Goal: Task Accomplishment & Management: Manage account settings

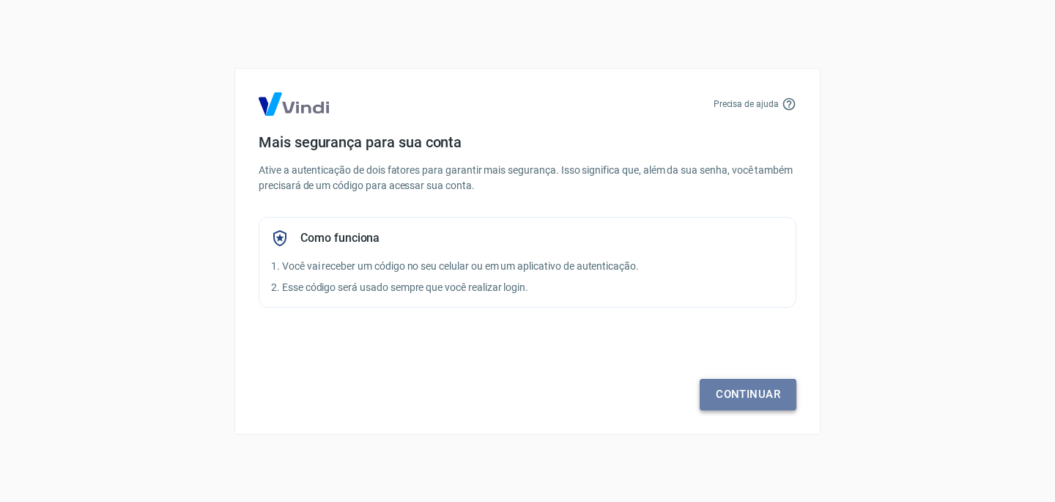
click at [745, 389] on link "Continuar" at bounding box center [748, 394] width 97 height 31
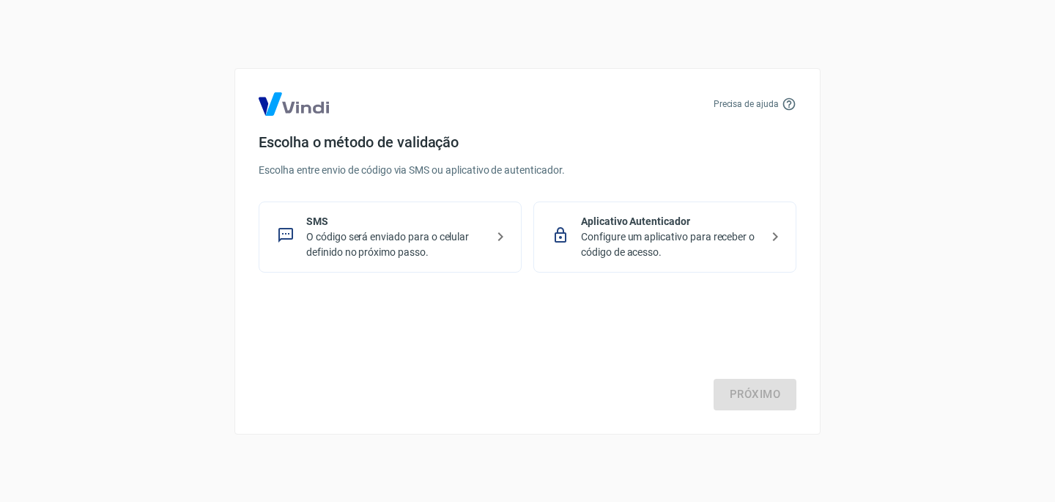
click at [502, 238] on icon at bounding box center [501, 237] width 18 height 18
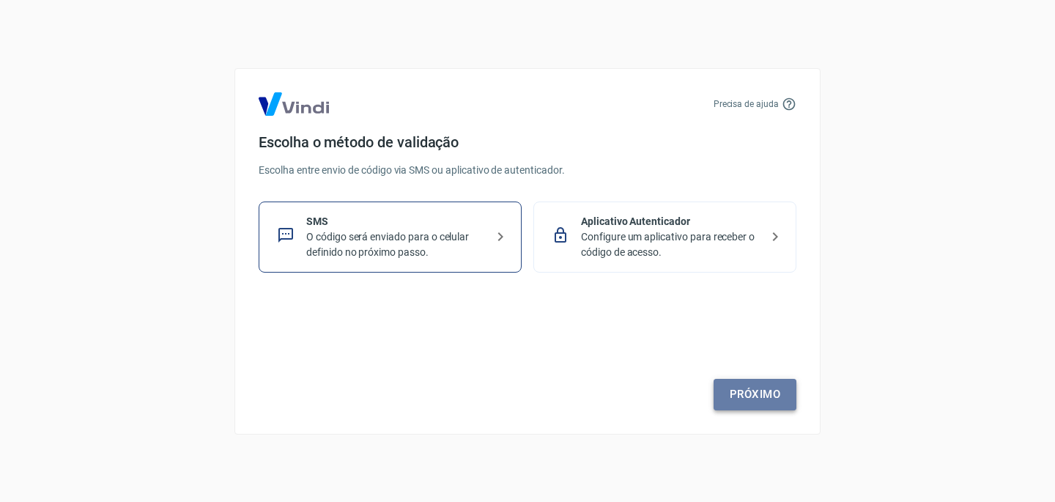
click at [744, 379] on link "Próximo" at bounding box center [755, 394] width 83 height 31
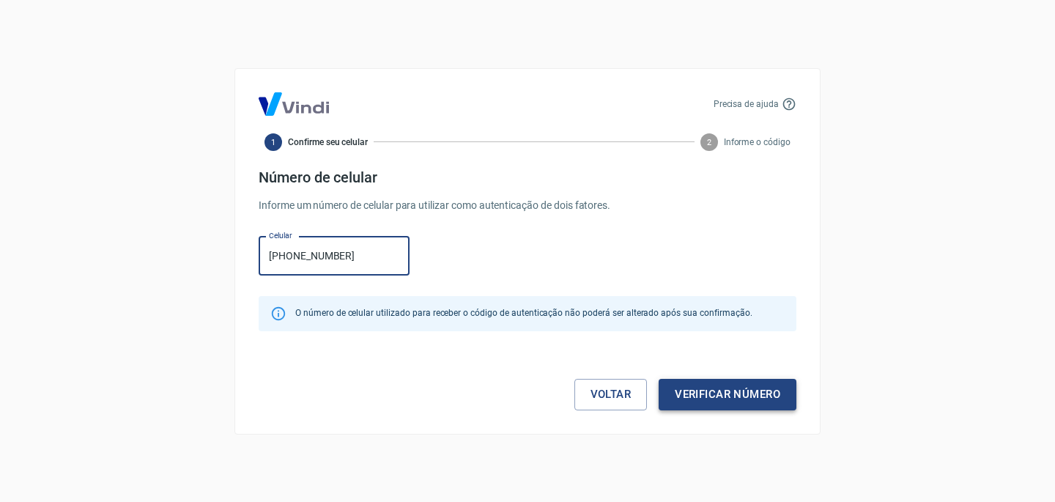
type input "(12) 99679-8438"
click at [693, 381] on button "Verificar número" at bounding box center [728, 394] width 138 height 31
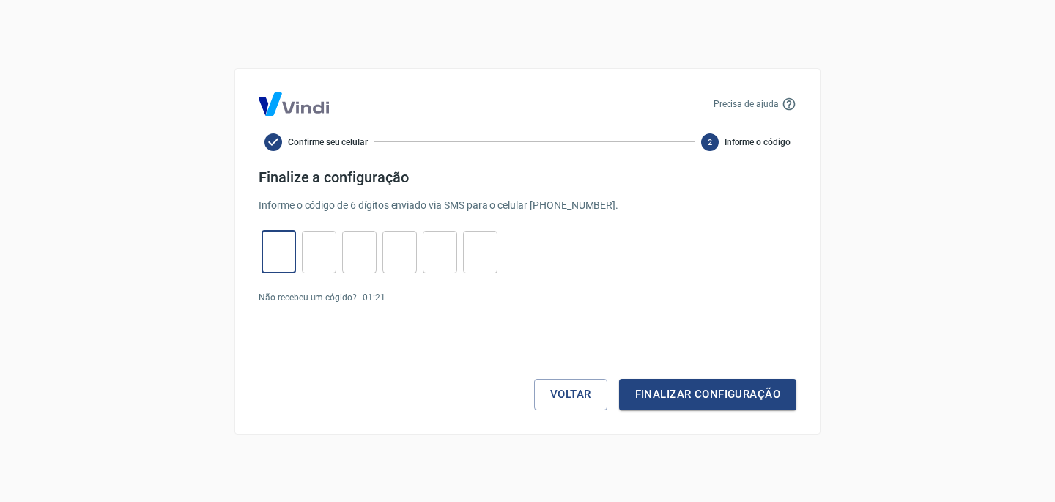
click at [269, 256] on input "tel" at bounding box center [279, 252] width 34 height 32
click at [419, 299] on link "Enviar novamente" at bounding box center [426, 297] width 71 height 10
click at [440, 295] on link "Enviar novamente" at bounding box center [426, 297] width 71 height 10
click at [569, 392] on button "Voltar" at bounding box center [570, 394] width 73 height 31
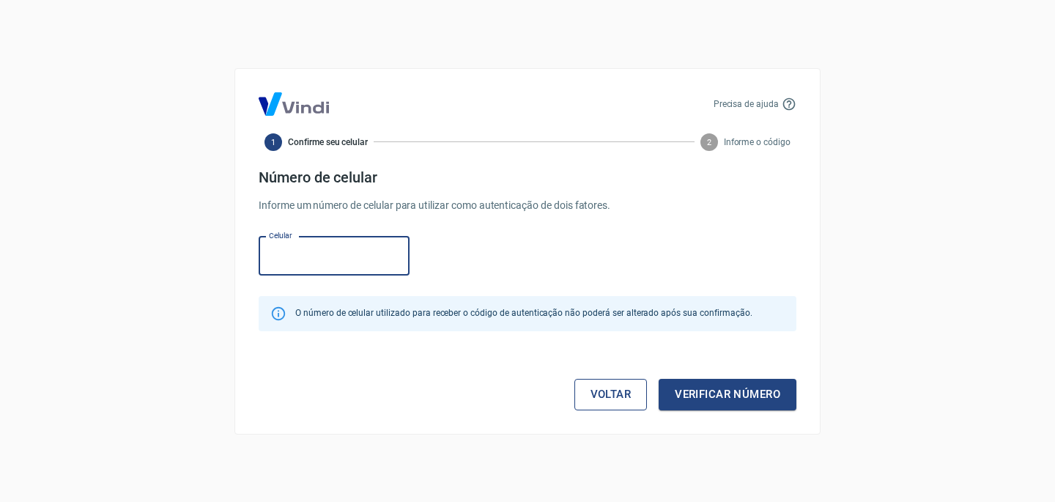
click at [580, 396] on link "Voltar" at bounding box center [610, 394] width 73 height 31
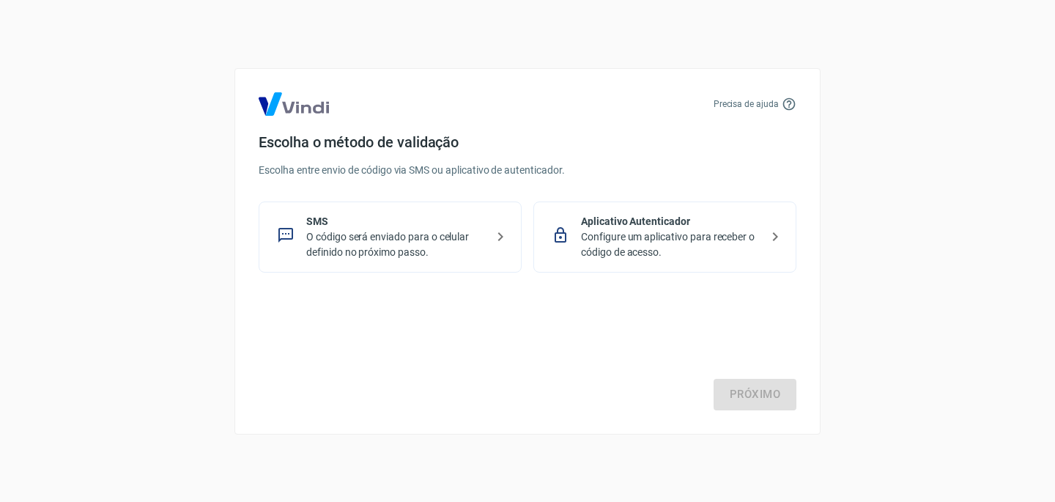
click at [651, 260] on div "Aplicativo Autenticador Configure um aplicativo para receber o código de acesso." at bounding box center [664, 236] width 263 height 71
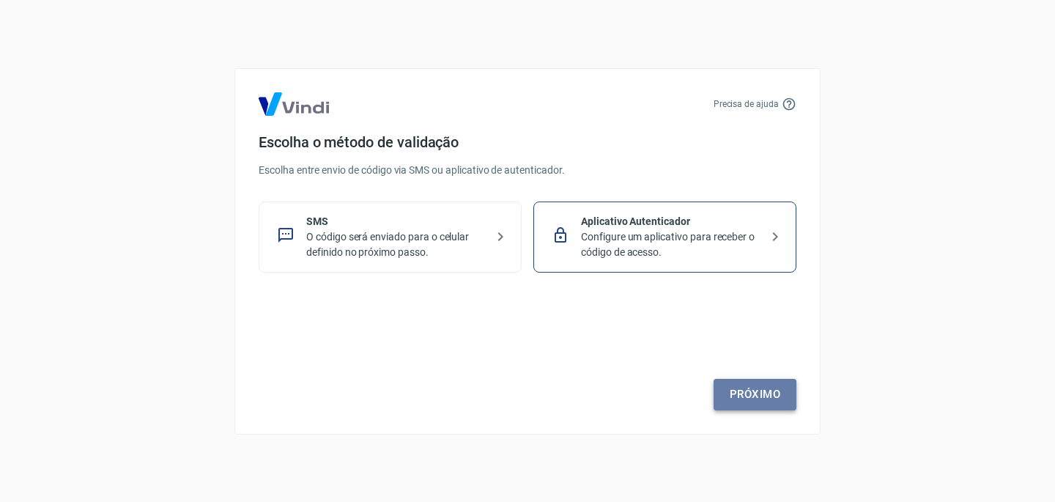
click at [766, 396] on link "Próximo" at bounding box center [755, 394] width 83 height 31
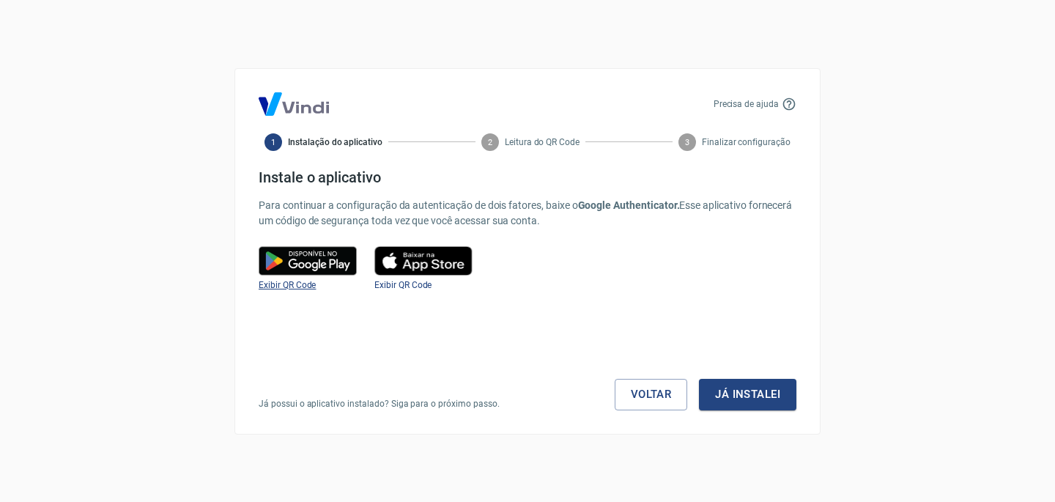
click at [293, 283] on span "Exibir QR Code" at bounding box center [287, 285] width 57 height 10
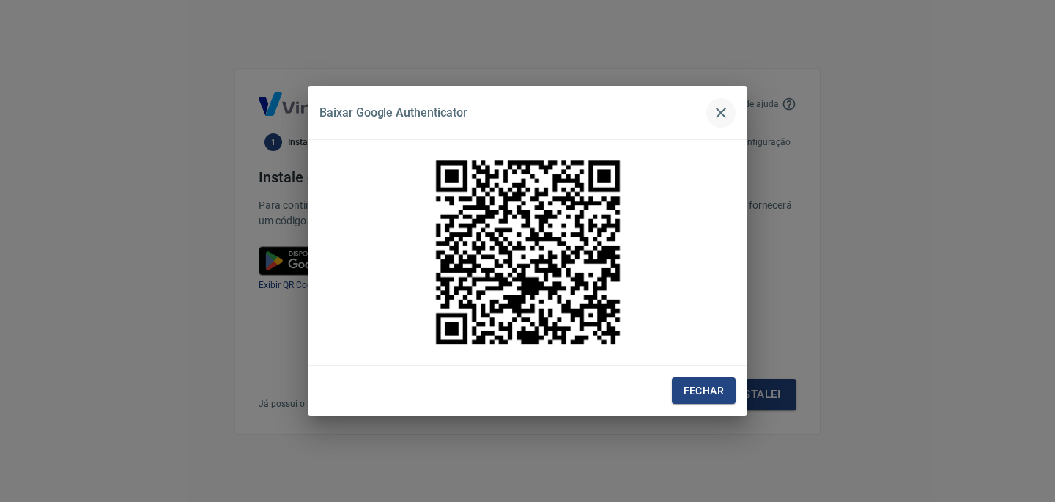
click at [731, 117] on button "button" at bounding box center [720, 112] width 29 height 29
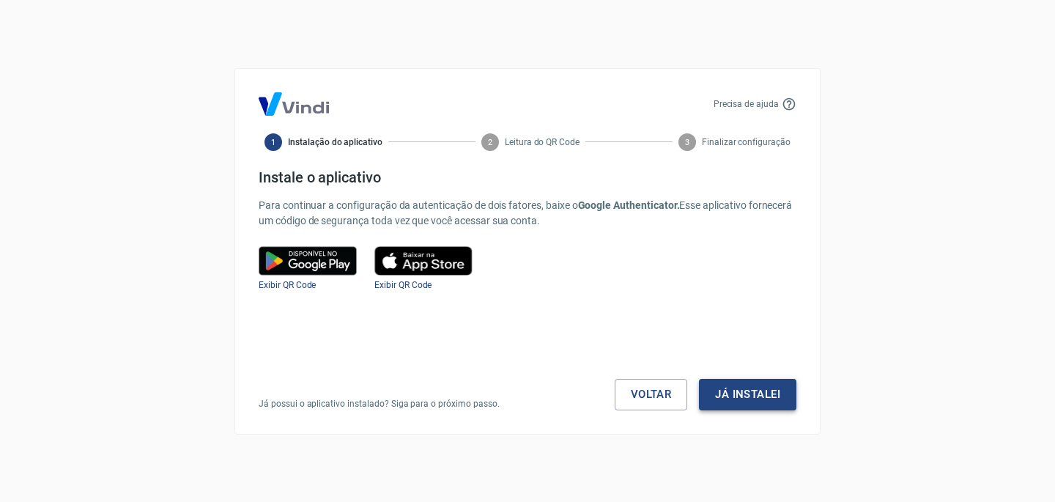
click at [763, 387] on button "Já instalei" at bounding box center [747, 394] width 97 height 31
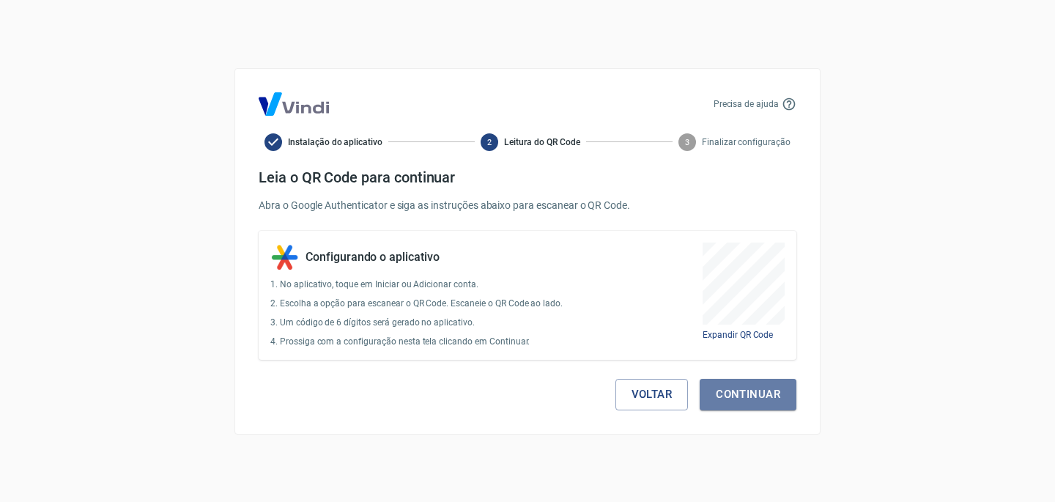
click at [763, 387] on button "Continuar" at bounding box center [748, 394] width 97 height 31
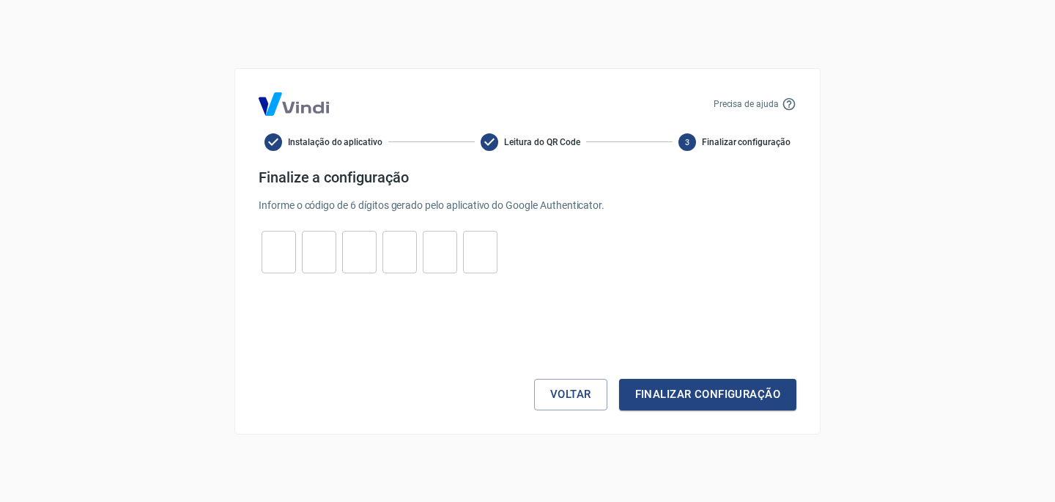
click at [283, 240] on input "tel" at bounding box center [279, 252] width 34 height 32
type input "2"
type input "1"
type input "7"
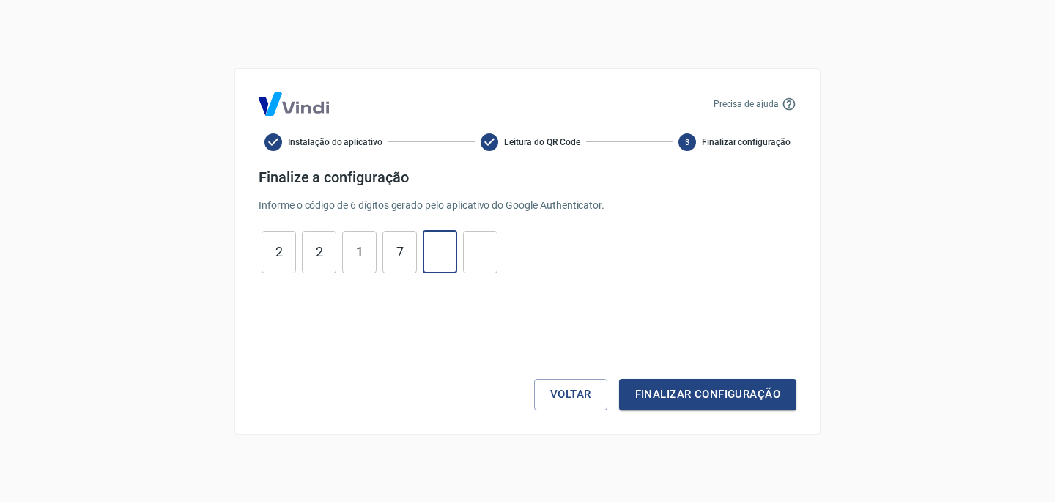
type input "9"
type input "2"
click at [651, 407] on button "Finalizar configuração" at bounding box center [707, 394] width 177 height 31
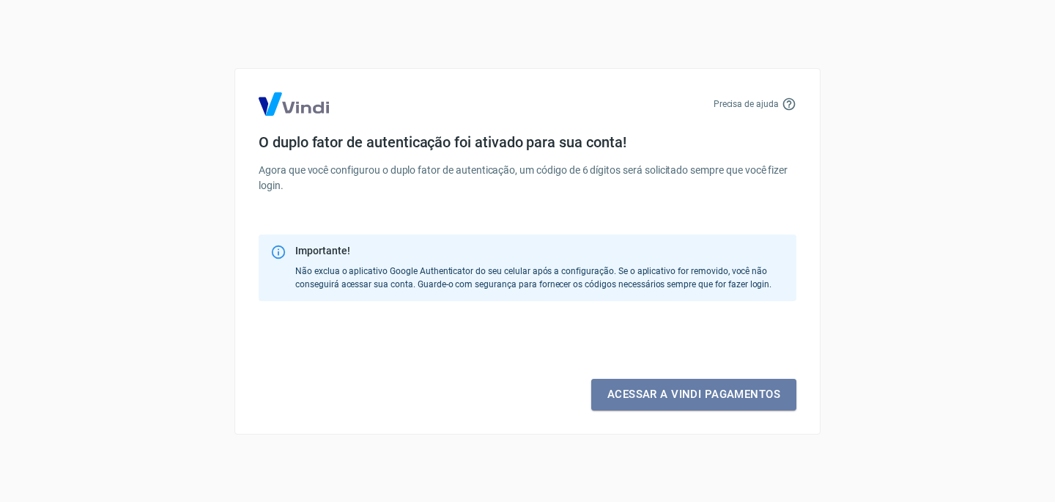
click at [651, 407] on link "Acessar a Vindi pagamentos" at bounding box center [693, 394] width 205 height 31
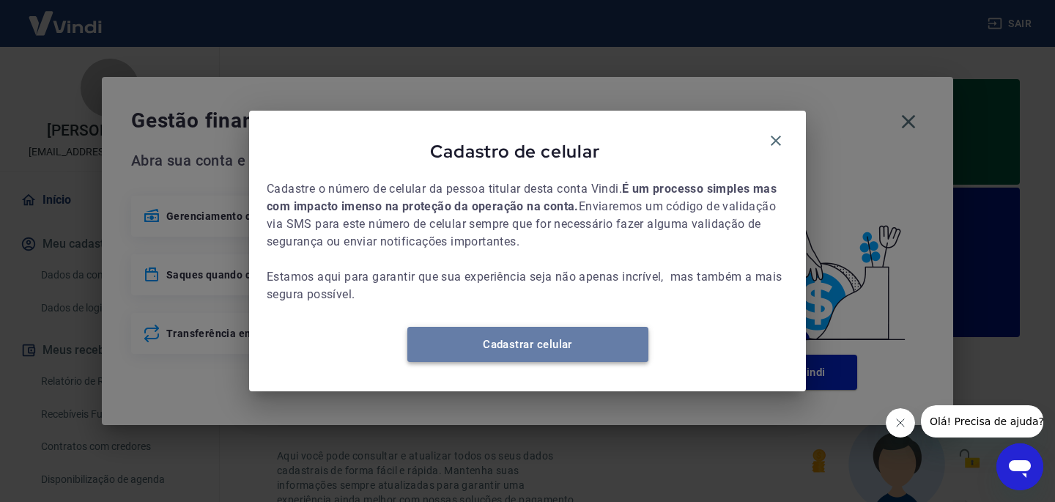
click at [602, 357] on link "Cadastrar celular" at bounding box center [527, 344] width 241 height 35
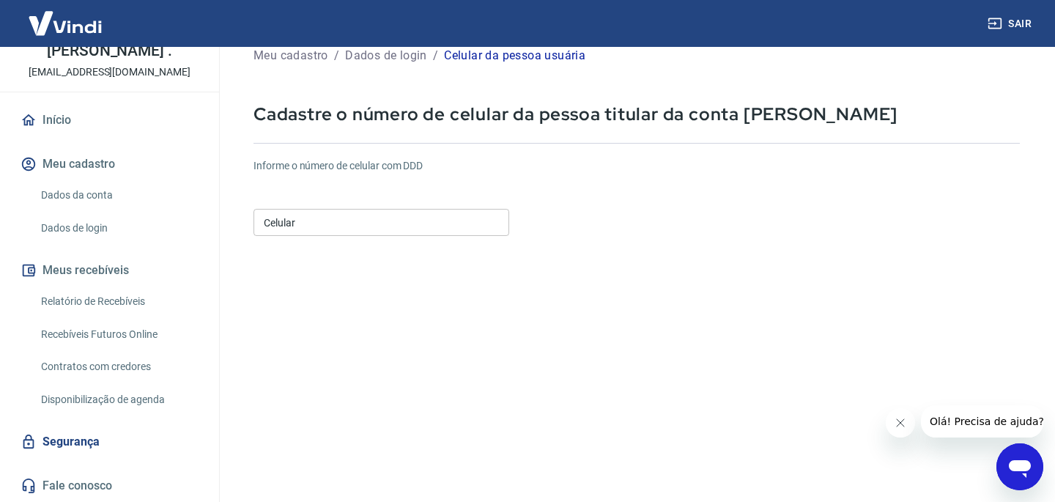
scroll to position [48, 0]
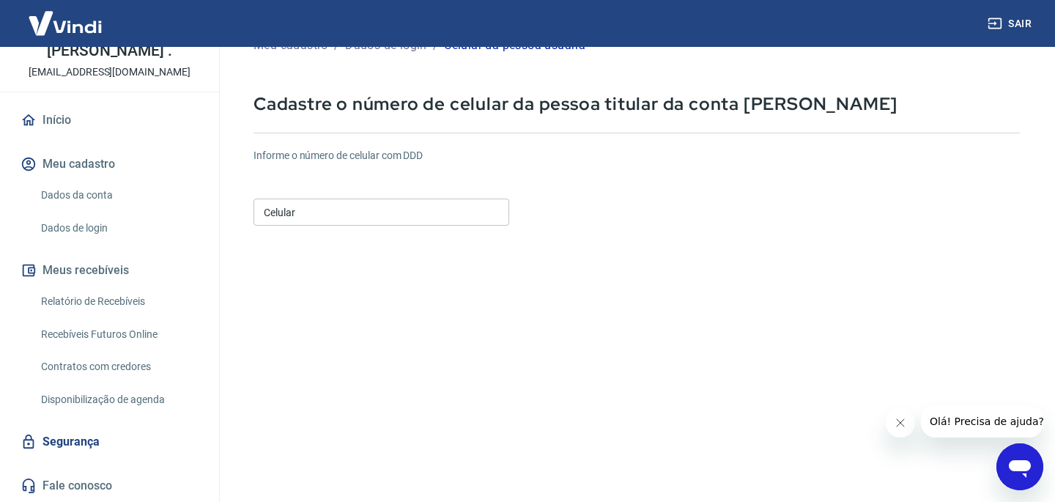
click at [83, 480] on link "Fale conosco" at bounding box center [110, 486] width 184 height 32
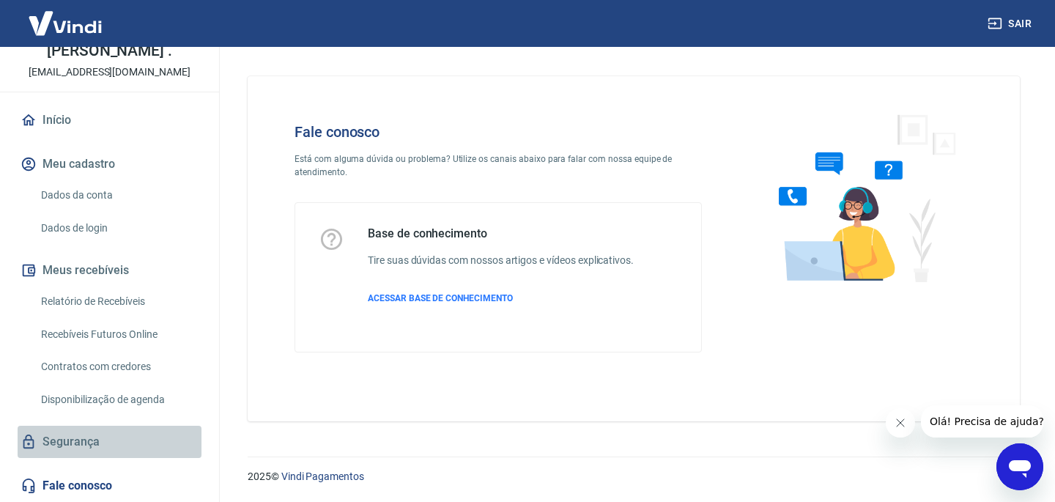
click at [76, 437] on link "Segurança" at bounding box center [110, 442] width 184 height 32
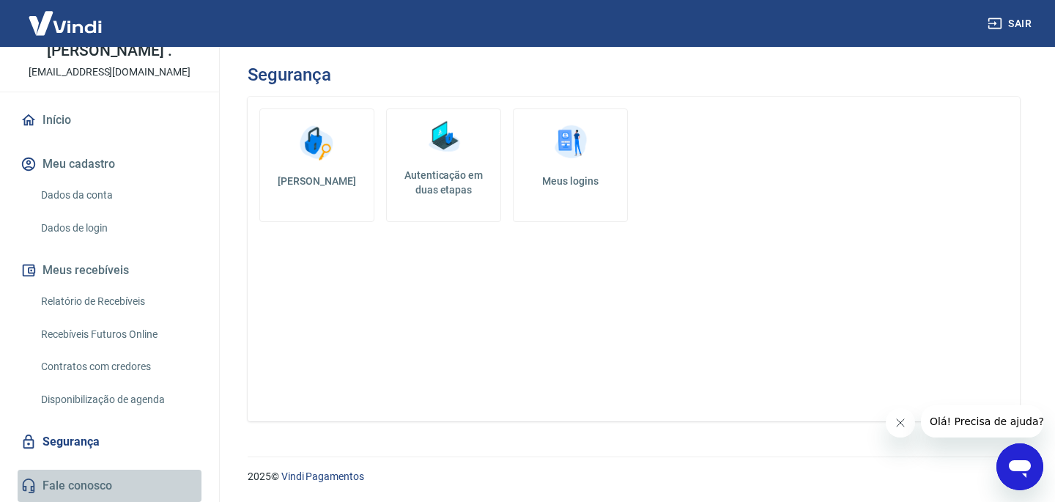
click at [66, 475] on link "Fale conosco" at bounding box center [110, 486] width 184 height 32
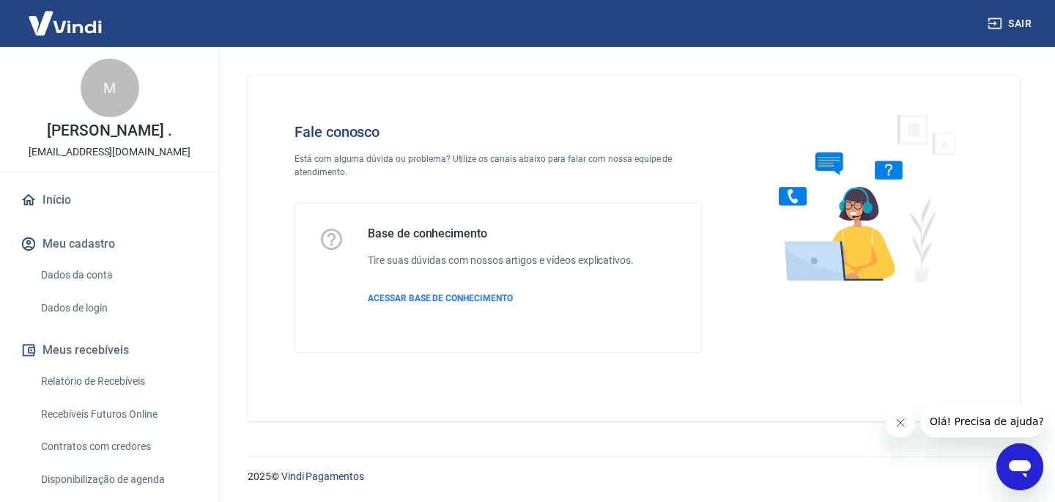
scroll to position [80, 0]
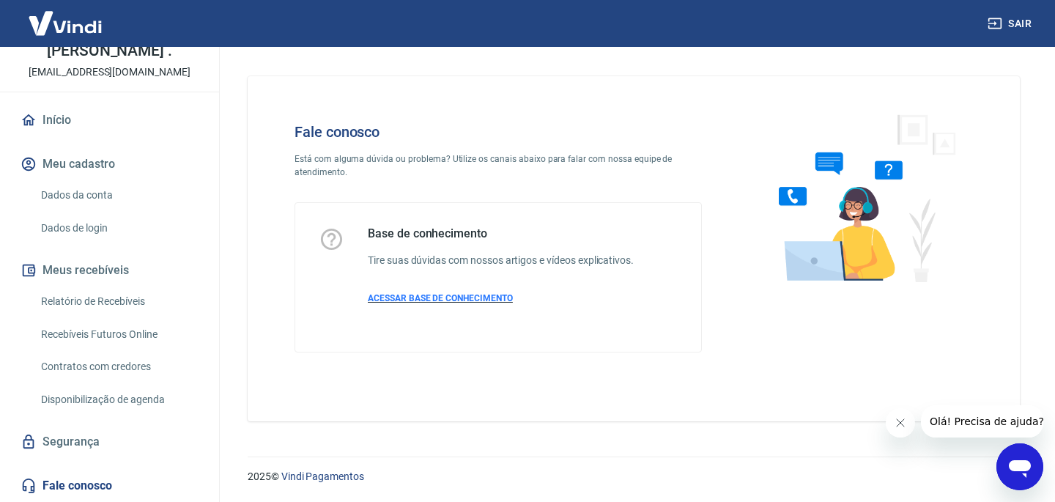
click at [447, 302] on span "ACESSAR BASE DE CONHECIMENTO" at bounding box center [440, 298] width 145 height 10
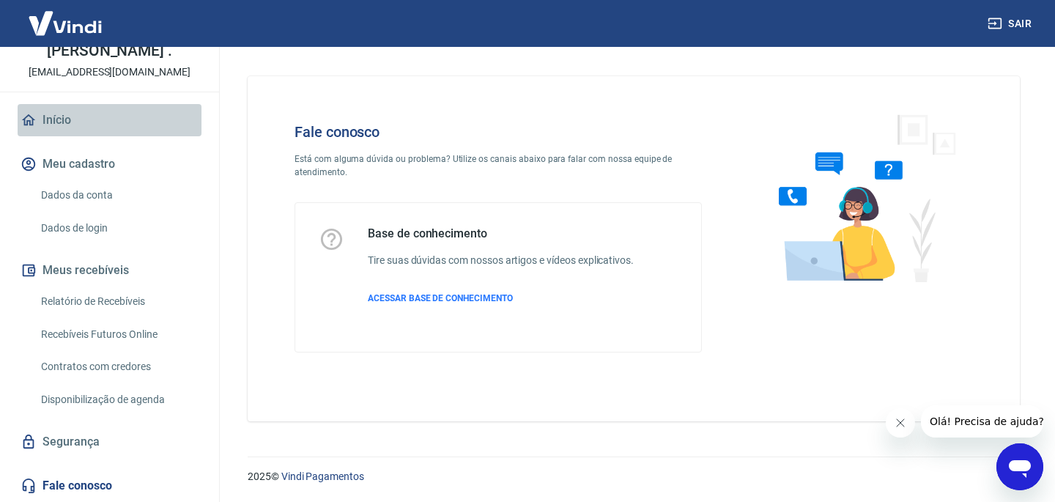
click at [39, 118] on link "Início" at bounding box center [110, 120] width 184 height 32
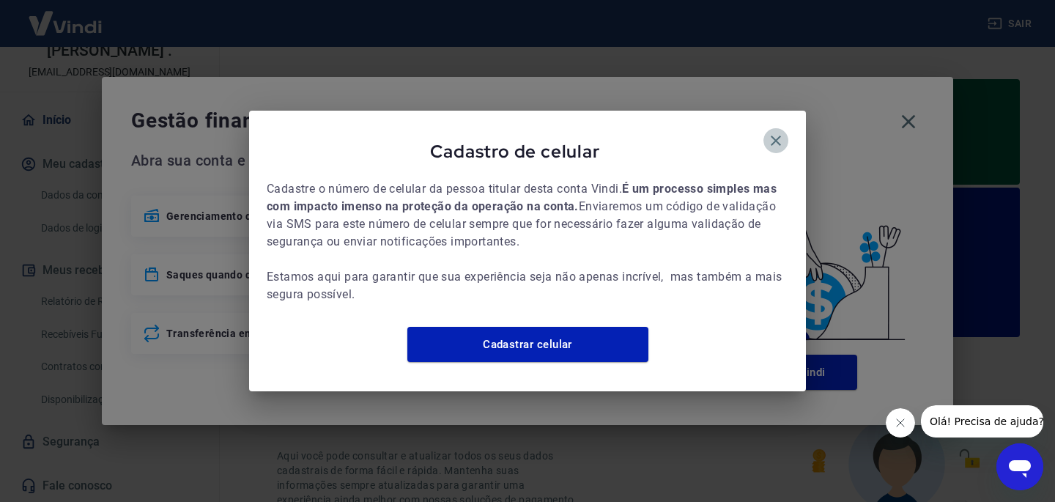
click at [772, 136] on icon "button" at bounding box center [776, 141] width 10 height 10
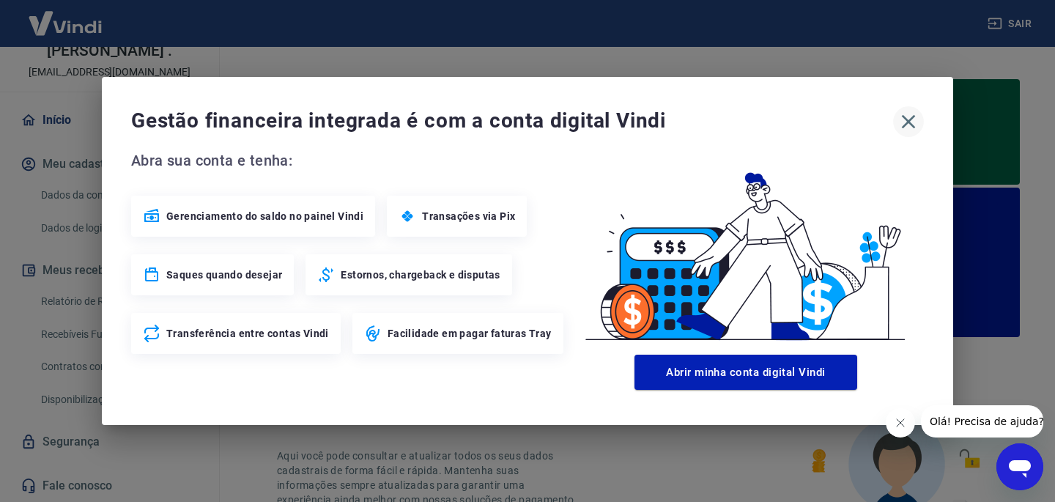
click at [909, 124] on icon "button" at bounding box center [908, 121] width 23 height 23
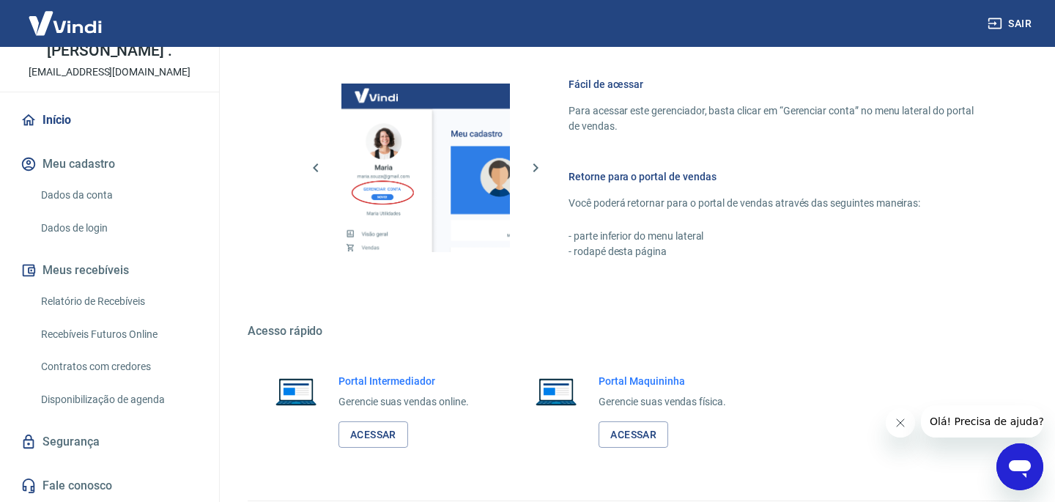
scroll to position [930, 0]
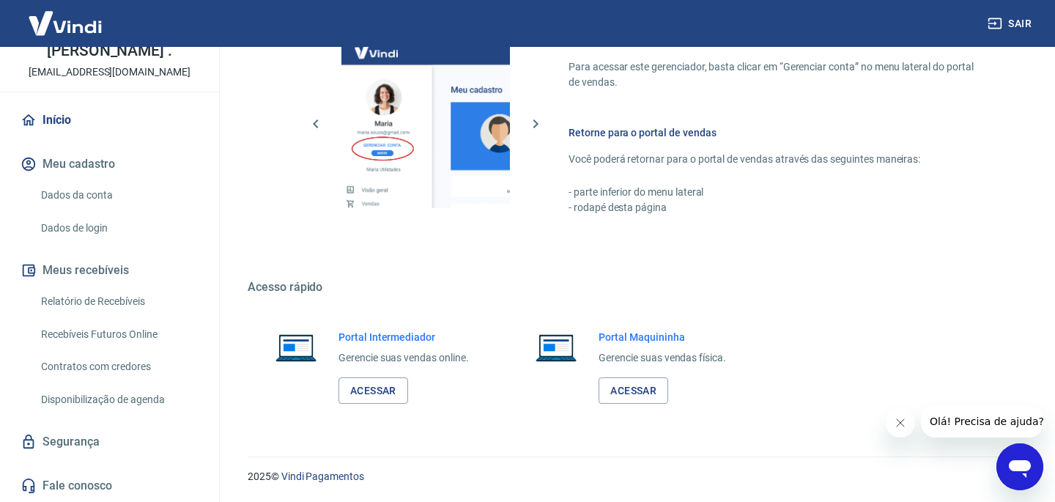
click at [99, 202] on link "Dados da conta" at bounding box center [118, 195] width 166 height 30
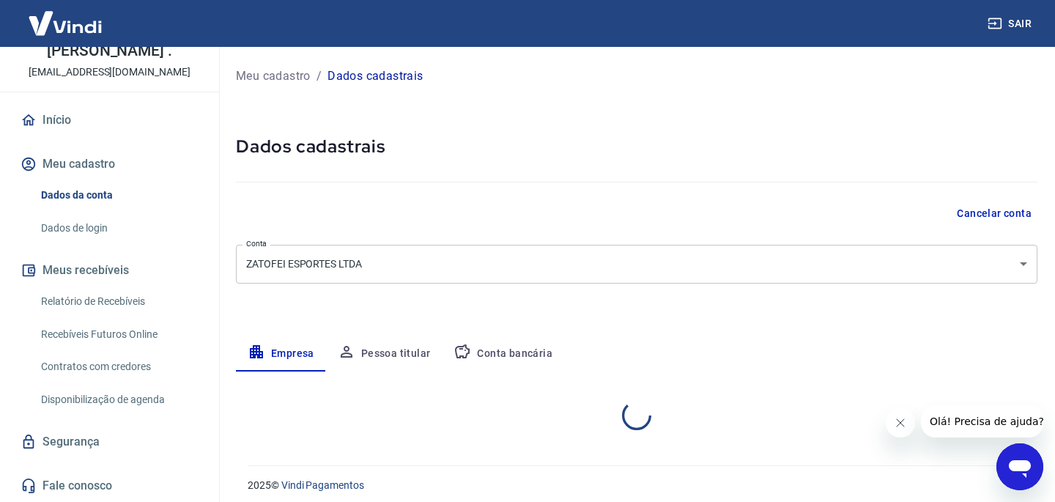
select select "RJ"
select select "business"
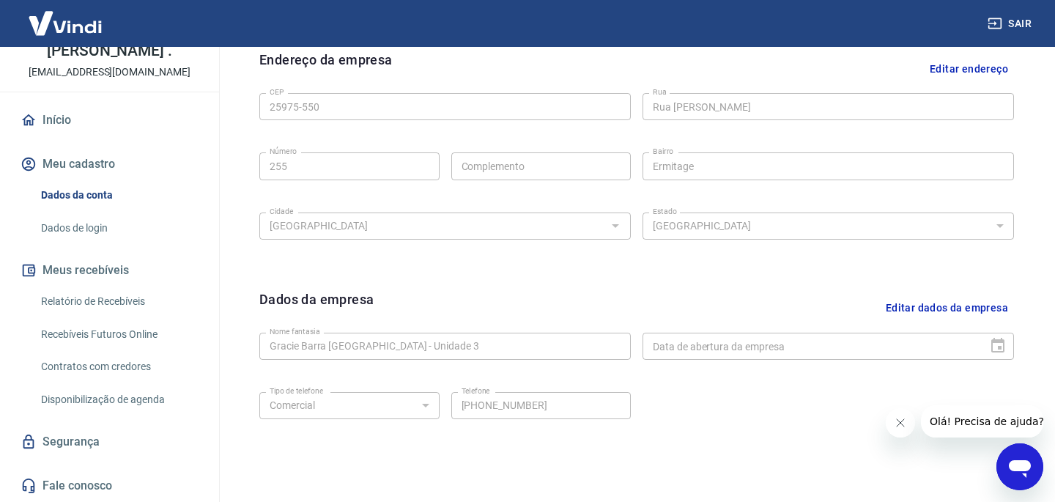
scroll to position [555, 0]
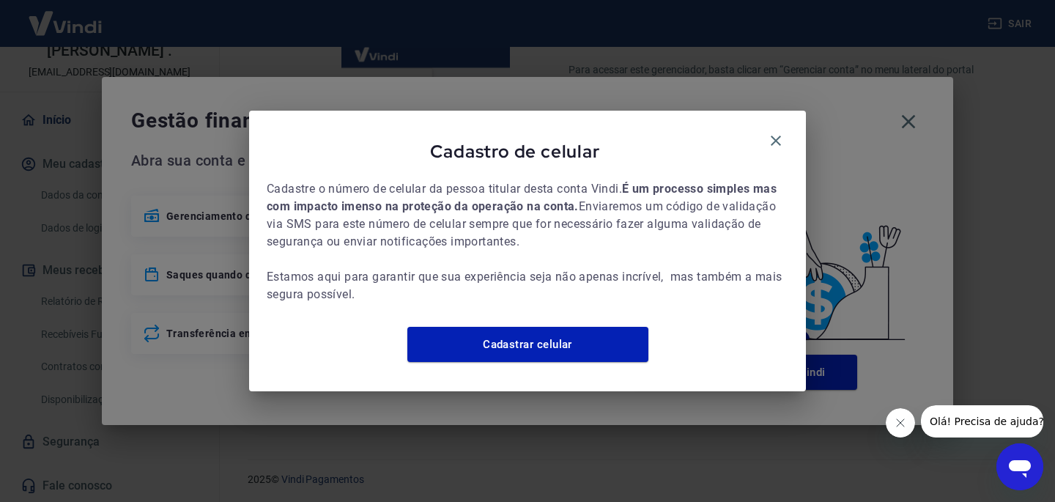
scroll to position [930, 0]
click at [765, 129] on button "button" at bounding box center [775, 140] width 25 height 25
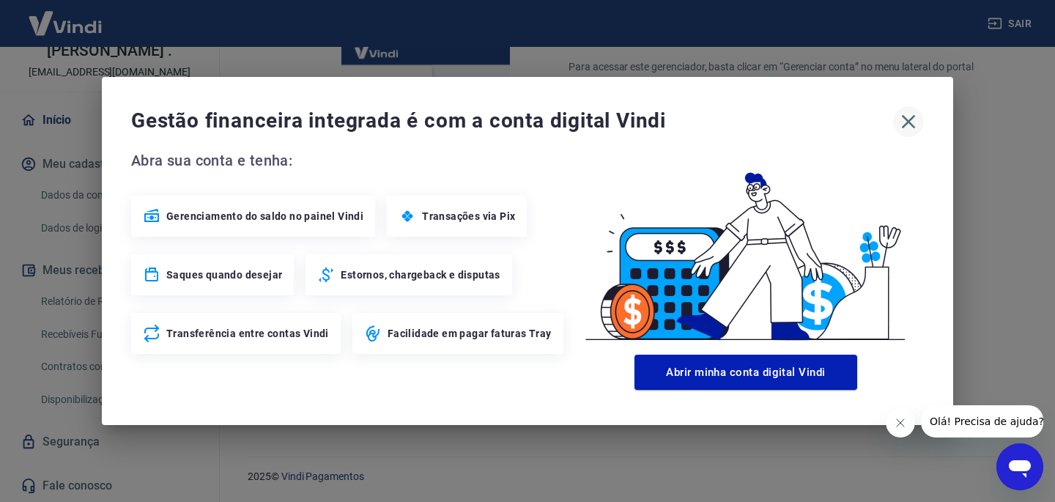
click at [910, 122] on icon "button" at bounding box center [909, 122] width 14 height 14
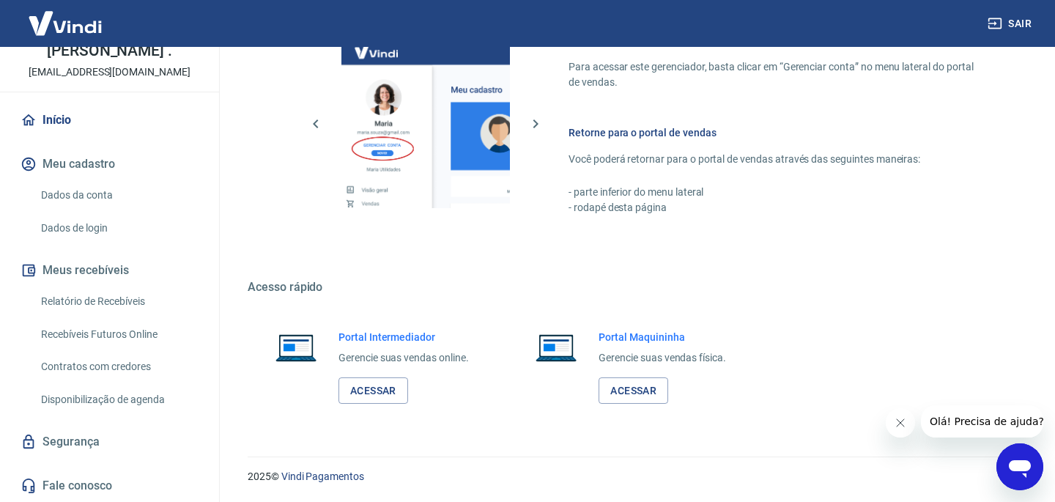
click at [58, 473] on link "Fale conosco" at bounding box center [110, 486] width 184 height 32
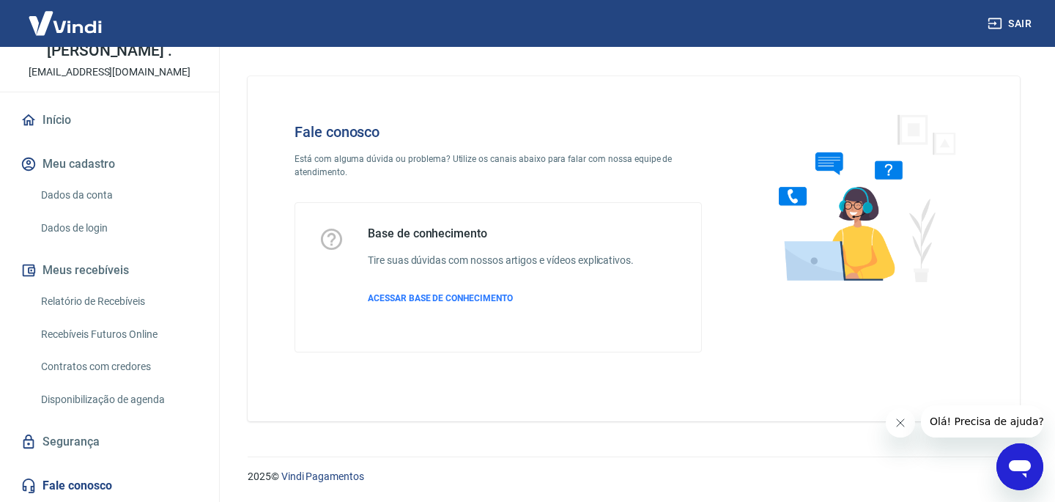
click at [1002, 459] on div "Open messaging window" at bounding box center [1020, 467] width 44 height 44
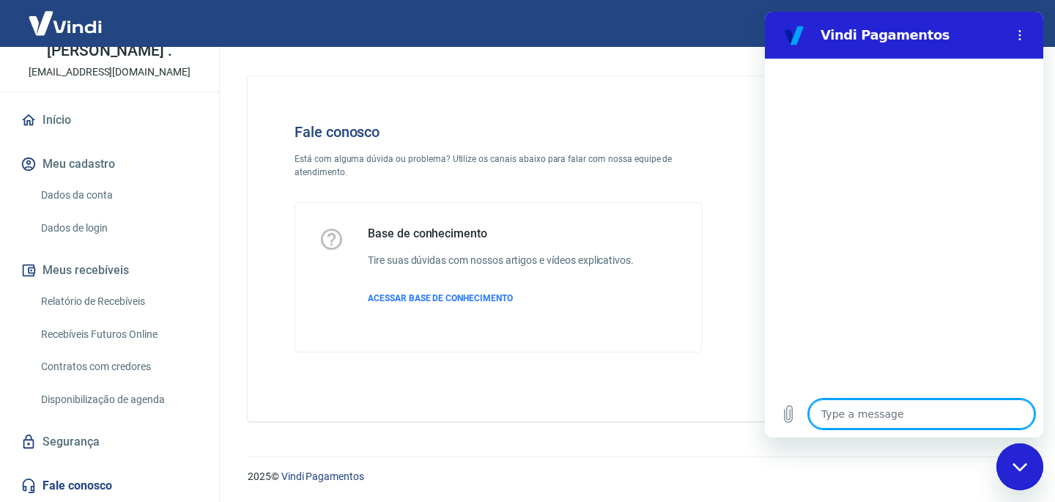
type textarea "x"
type textarea "O"
type textarea "x"
type textarea "Ol"
type textarea "x"
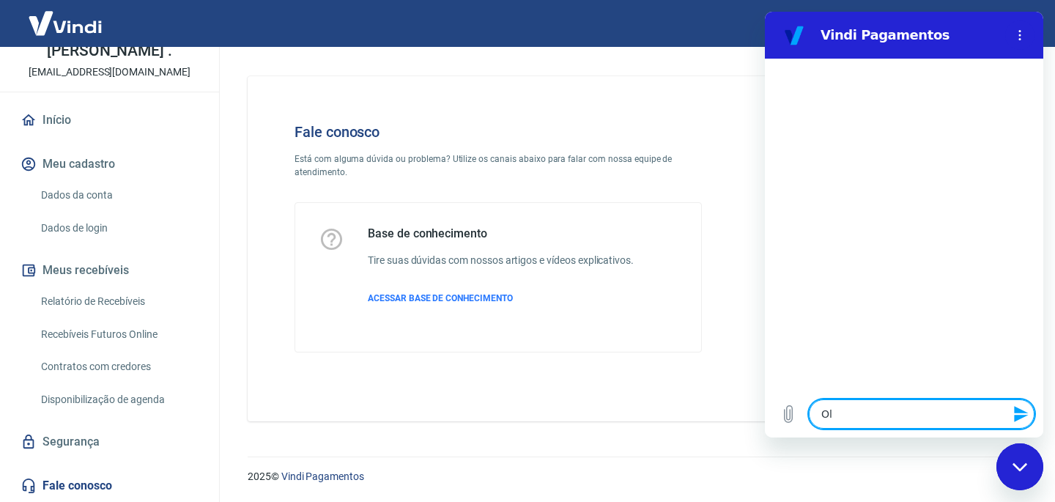
type textarea "Ol'"
type textarea "x"
type textarea "Olá"
type textarea "x"
type textarea "Olá"
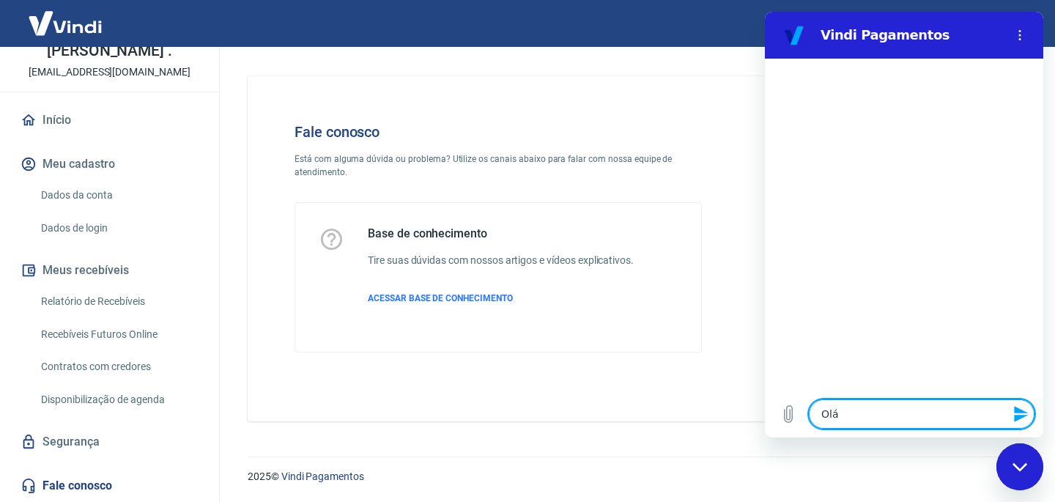
type textarea "x"
type textarea "P"
type textarea "x"
type textarea "Pr"
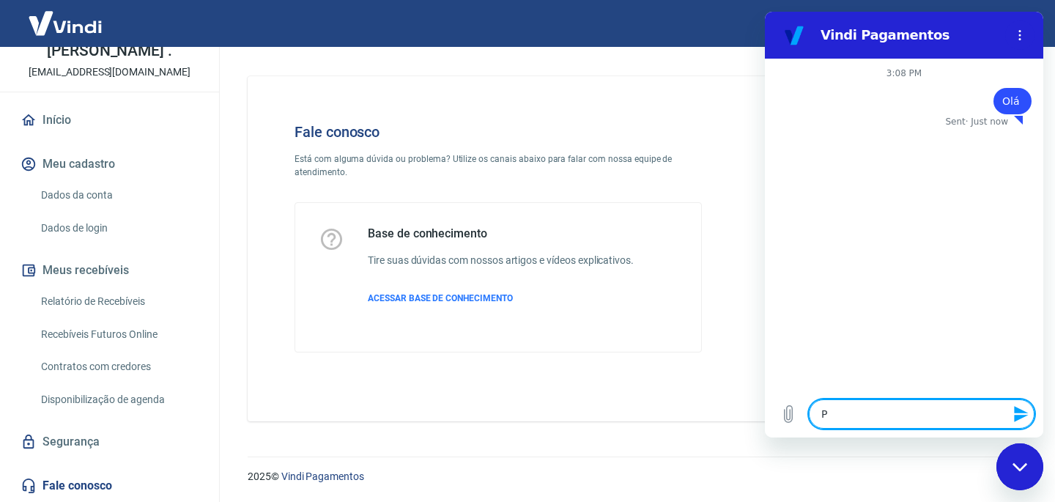
type textarea "x"
type textarea "Pre"
type textarea "x"
type textarea "Prec"
type textarea "x"
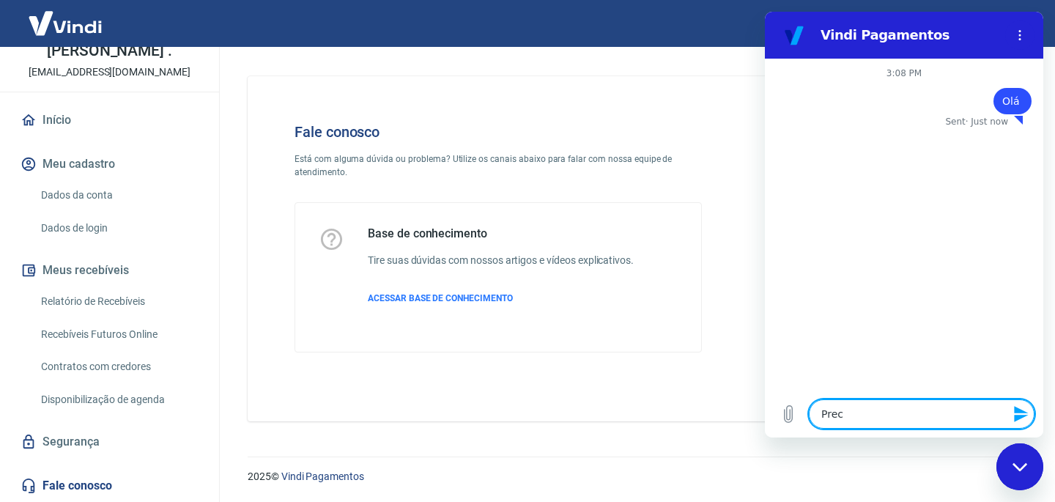
type textarea "Preci"
type textarea "x"
type textarea "Precis"
type textarea "x"
type textarea "Preciso"
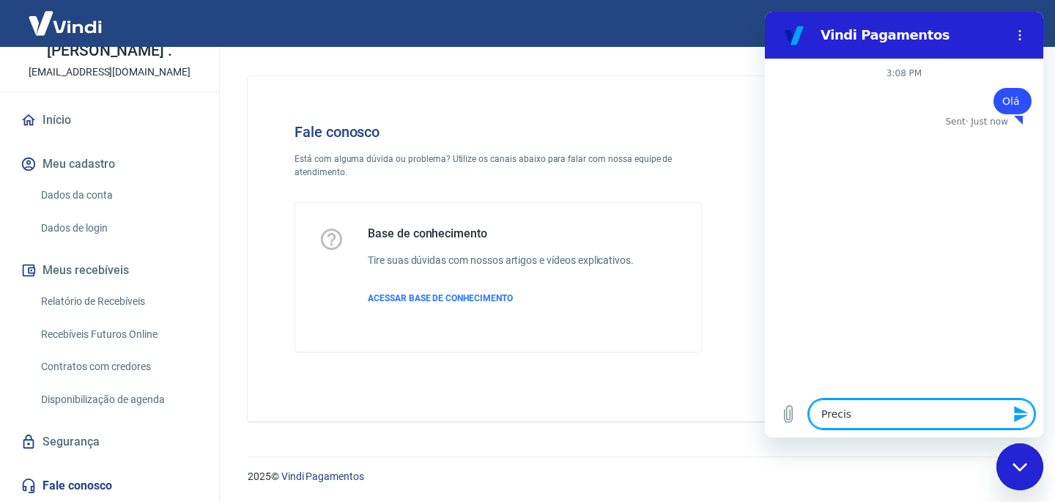
type textarea "x"
type textarea "Preciso"
type textarea "x"
type textarea "Preciso f"
type textarea "x"
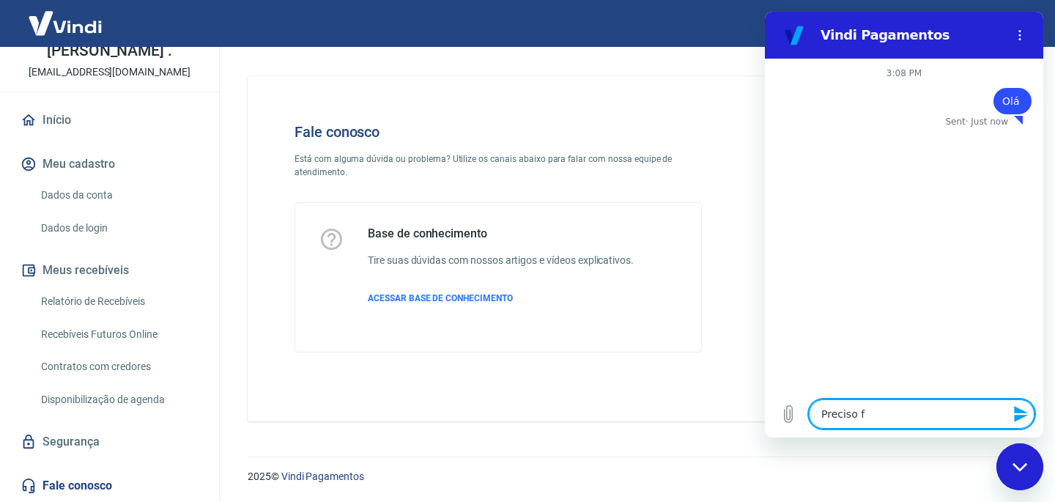
type textarea "Preciso fa"
type textarea "x"
type textarea "Preciso faz"
type textarea "x"
type textarea "Preciso faze"
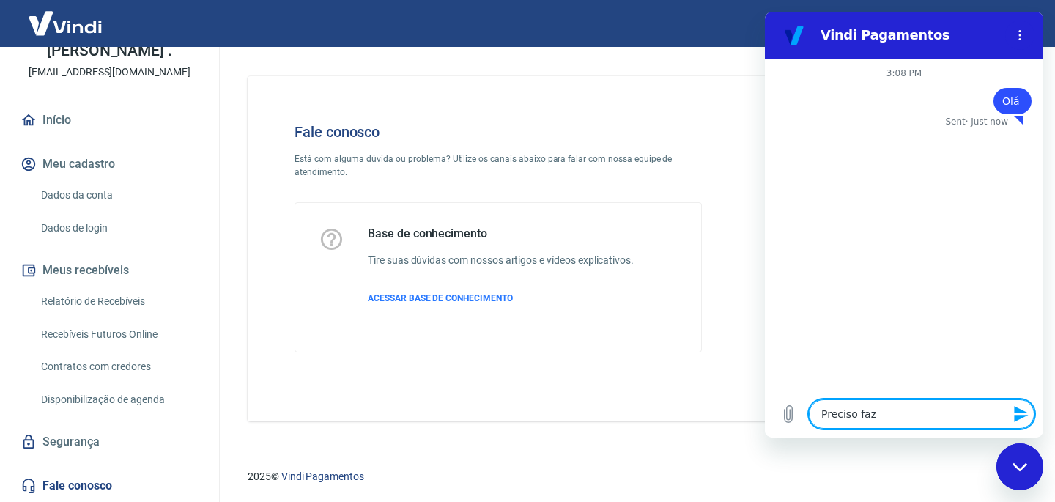
type textarea "x"
type textarea "Preciso fazer"
type textarea "x"
type textarea "Preciso fazer"
type textarea "x"
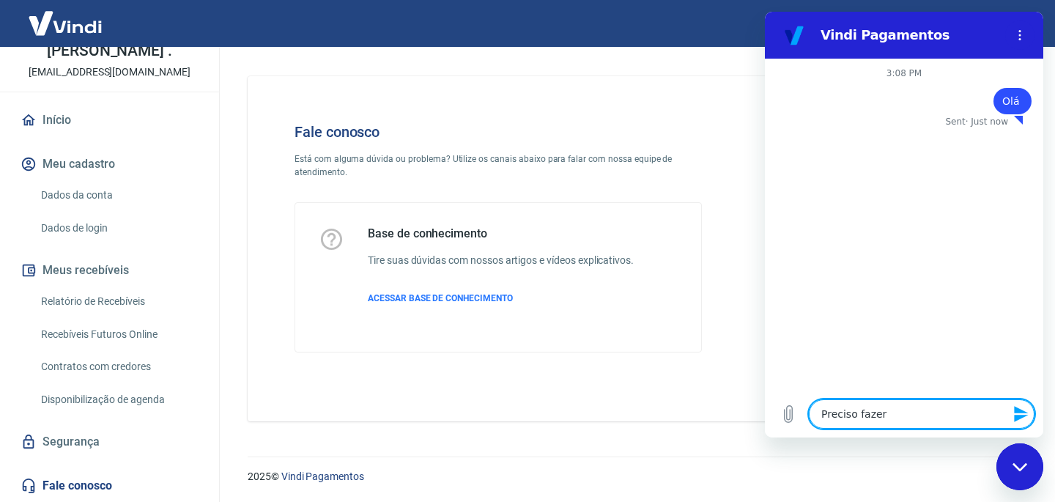
type textarea "Preciso fazer a"
type textarea "x"
type textarea "Preciso fazer a"
type textarea "x"
type textarea "Preciso fazer a v"
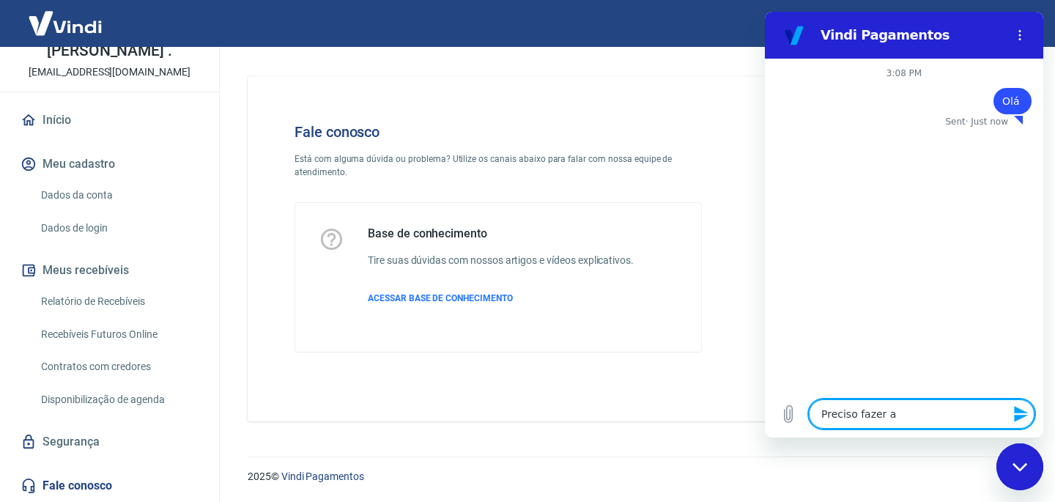
type textarea "x"
type textarea "Preciso fazer a ve"
type textarea "x"
type textarea "Preciso fazer a ver"
type textarea "x"
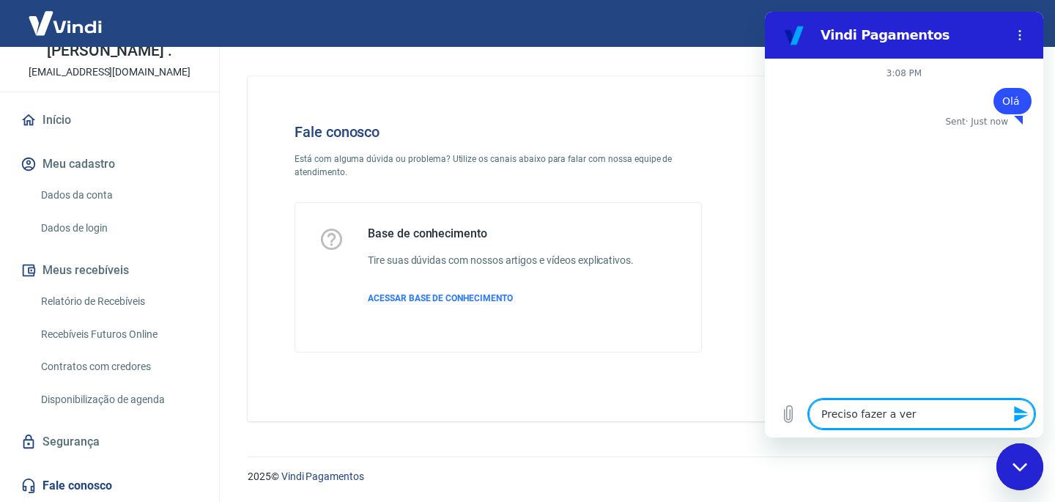
type textarea "Preciso fazer a veri"
type textarea "x"
type textarea "Preciso fazer a verif"
type textarea "x"
type textarea "Preciso fazer a verifi"
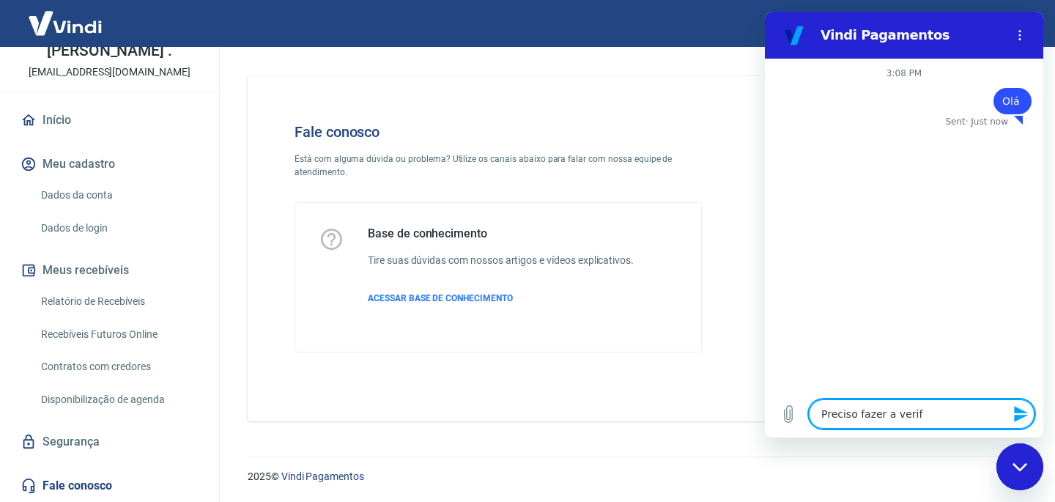
type textarea "x"
type textarea "Preciso fazer a verific"
type textarea "x"
type textarea "Preciso fazer a verifica"
type textarea "x"
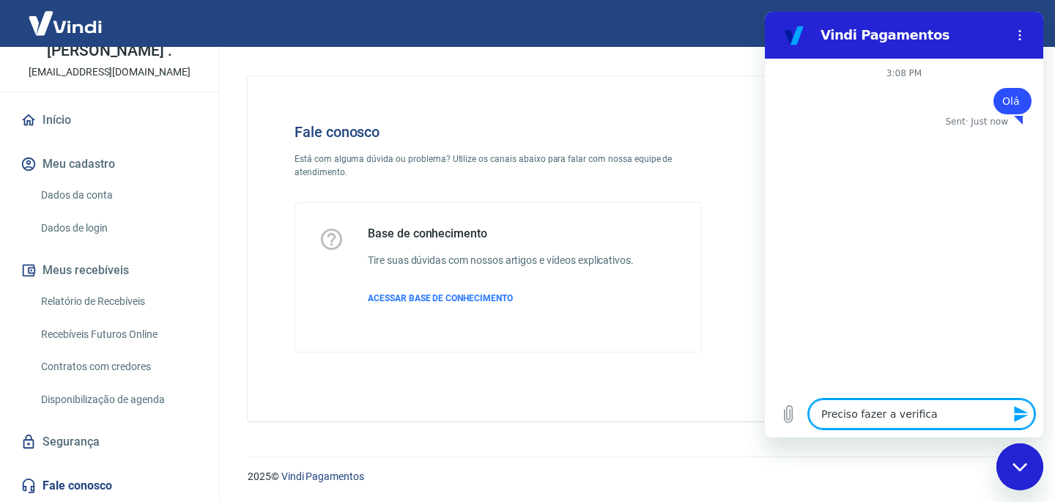
type textarea "Preciso fazer a verificac"
type textarea "x"
type textarea "Preciso fazer a verificac˜"
type textarea "x"
type textarea "Preciso fazer a verificacã"
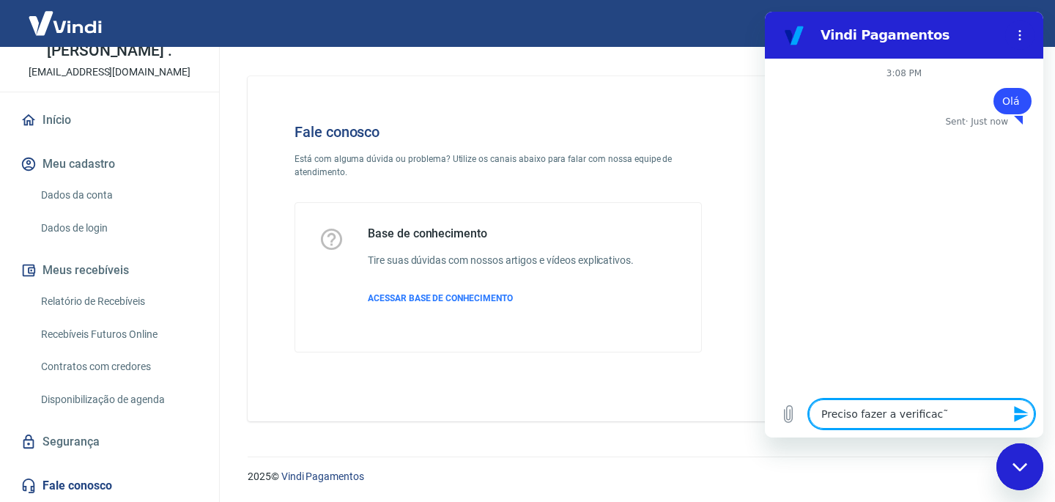
type textarea "x"
type textarea "Preciso fazer a verificacão"
type textarea "x"
type textarea "Preciso fazer a verificacão"
type textarea "x"
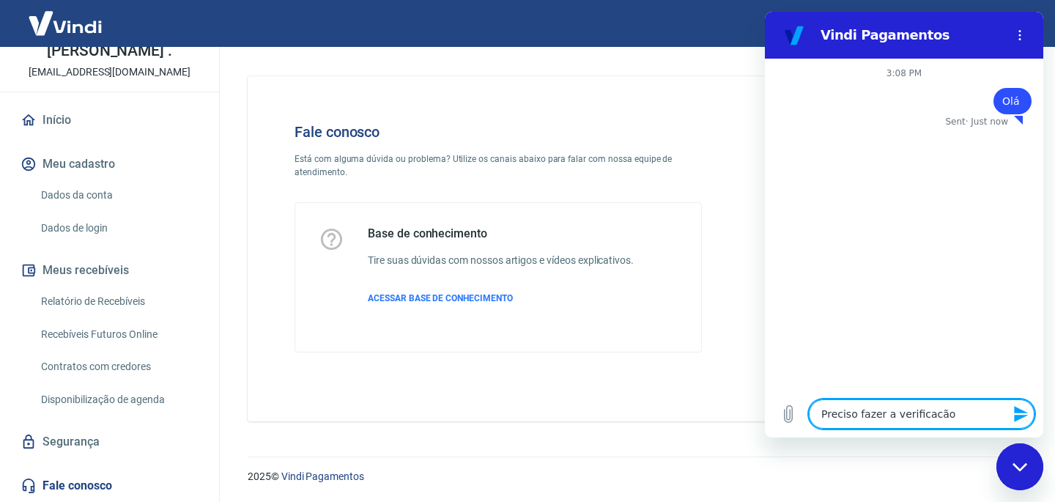
type textarea "Preciso fazer a verificacão d"
type textarea "x"
type textarea "Preciso fazer a verificacão da"
type textarea "x"
type textarea "Preciso fazer a verificacão da"
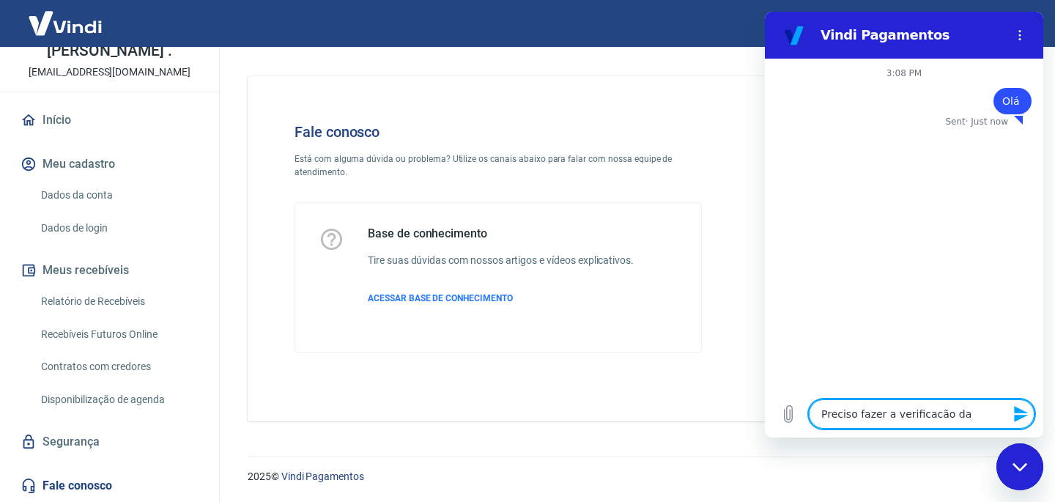
type textarea "x"
type textarea "Preciso fazer a verificacão da m"
type textarea "x"
type textarea "Preciso fazer a verificacão da mi"
type textarea "x"
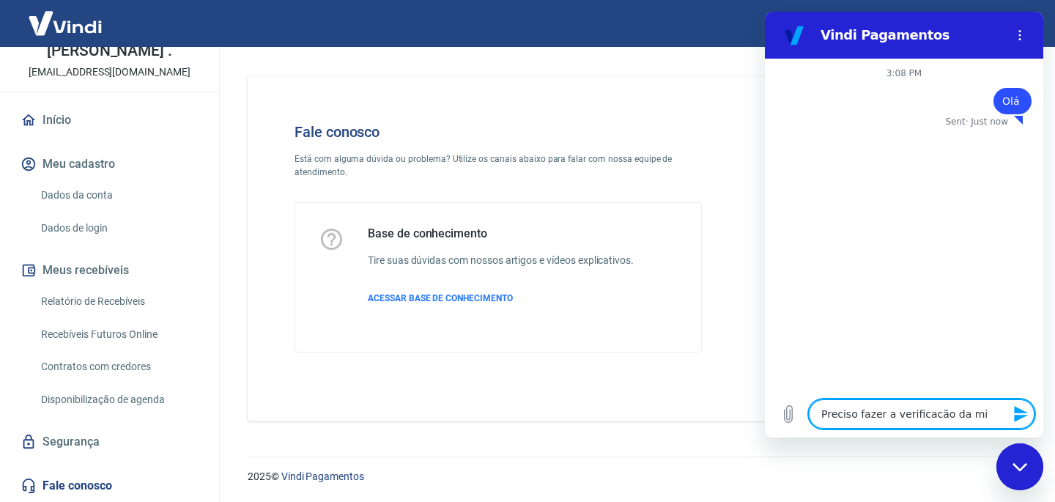
type textarea "Preciso fazer a verificacão da min"
type textarea "x"
type textarea "Preciso fazer a verificacão da minh"
type textarea "x"
type textarea "Preciso fazer a verificacão da minha"
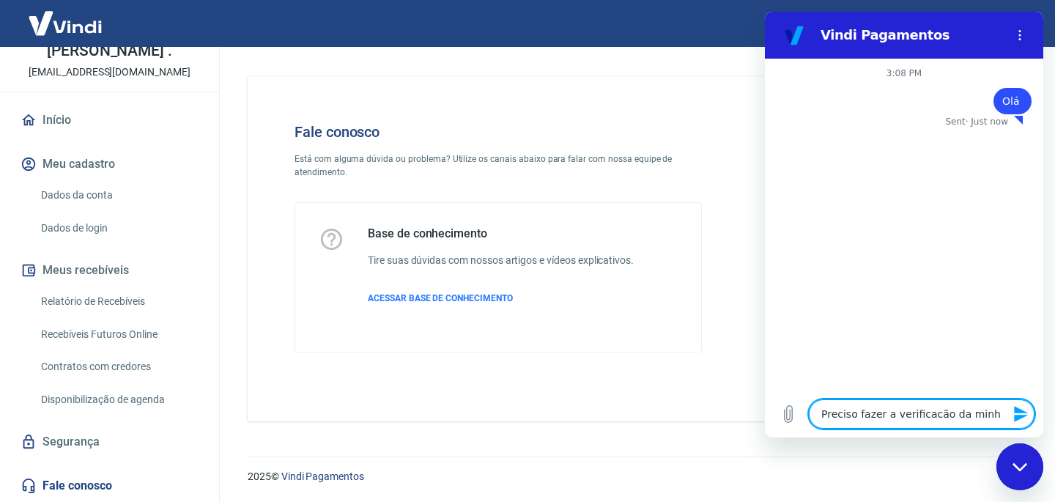
type textarea "x"
type textarea "Preciso fazer a verificacão da minha"
type textarea "x"
type textarea "Preciso fazer a verificacão da minha c"
type textarea "x"
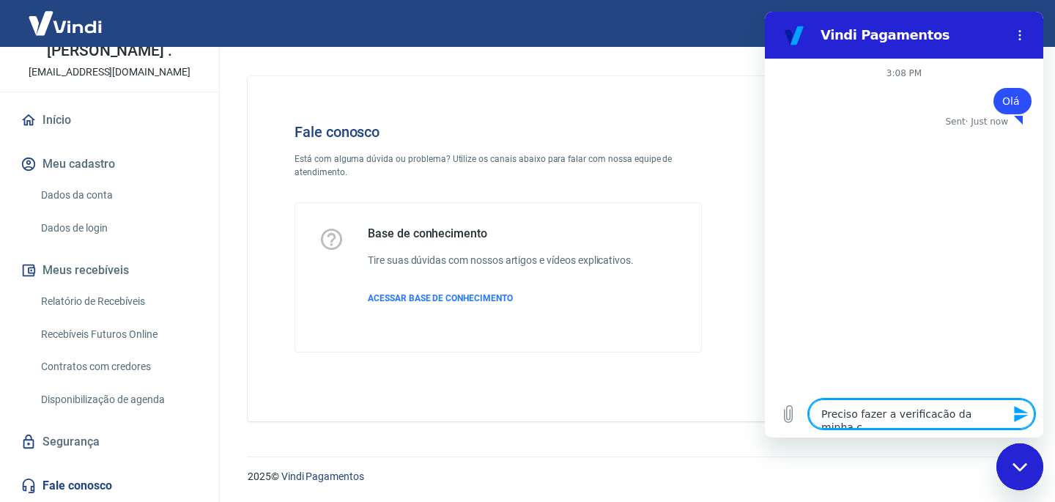
type textarea "Preciso fazer a verificacão da minha co"
type textarea "x"
type textarea "Preciso fazer a verificacão da minha con"
type textarea "x"
type textarea "Preciso fazer a verificacão da minha cont"
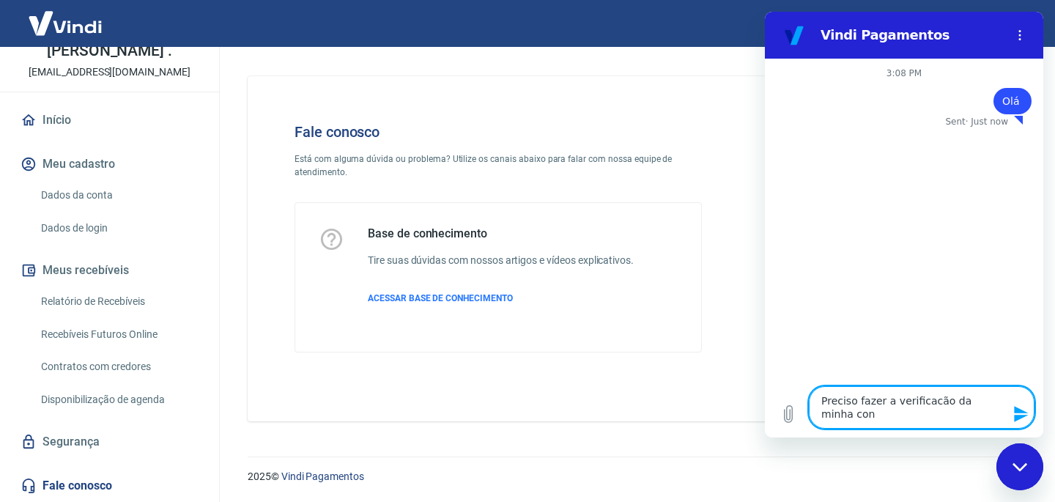
type textarea "x"
type textarea "Preciso fazer a verificacão da minha conta"
type textarea "x"
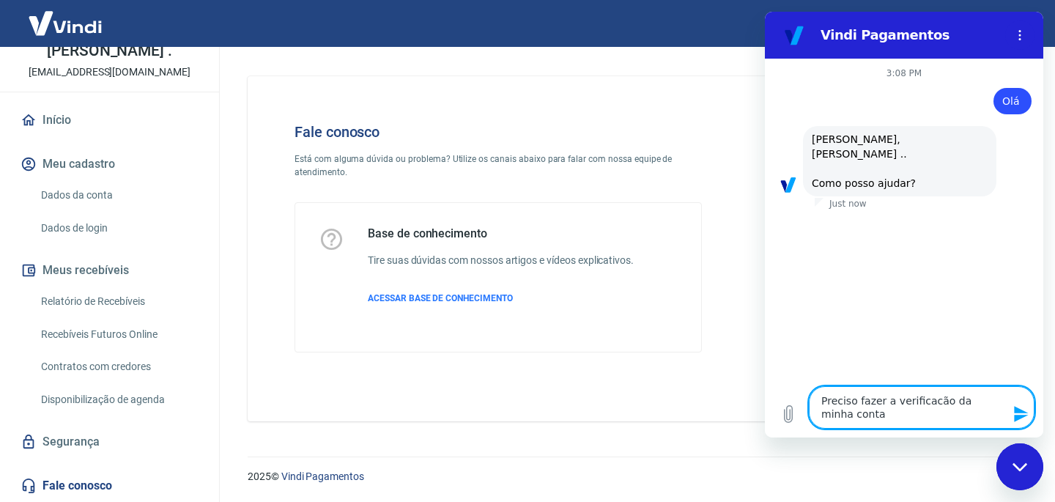
type textarea "Preciso fazer a verificacão da minha conta"
type textarea "x"
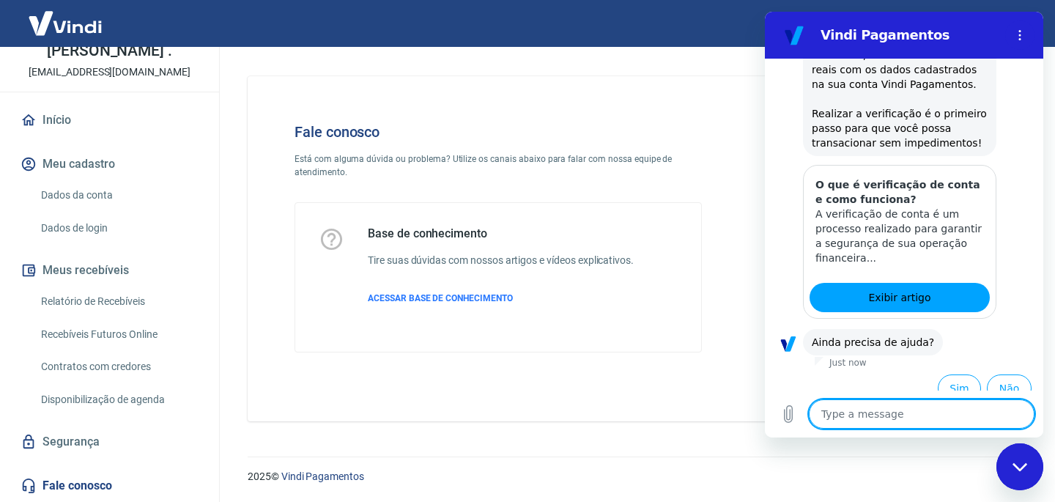
scroll to position [270, 0]
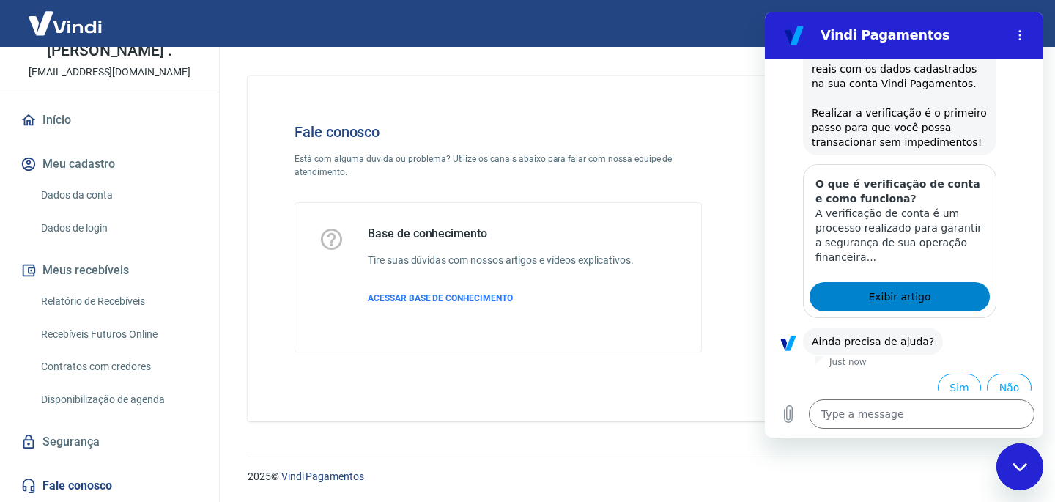
click at [919, 288] on span "Exibir artigo" at bounding box center [899, 297] width 62 height 18
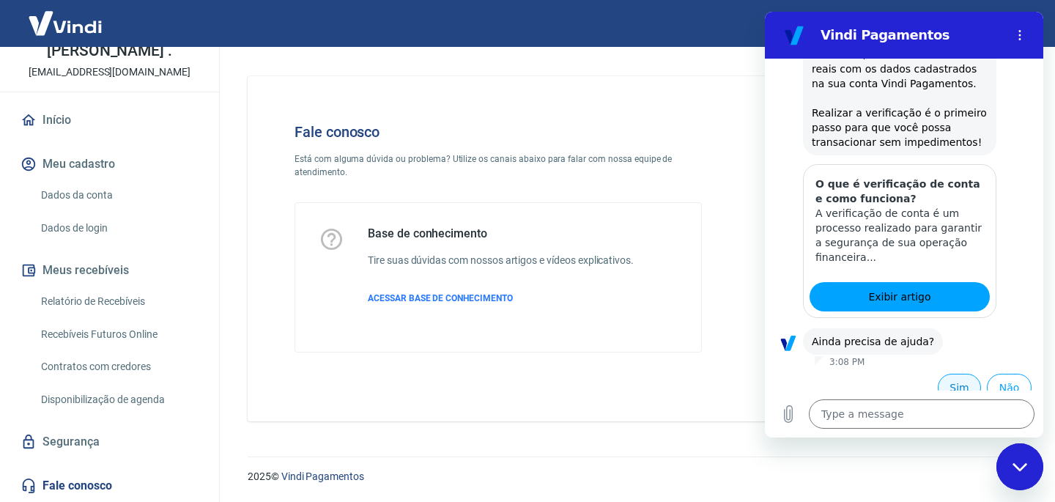
click at [944, 374] on button "Sim" at bounding box center [959, 388] width 43 height 28
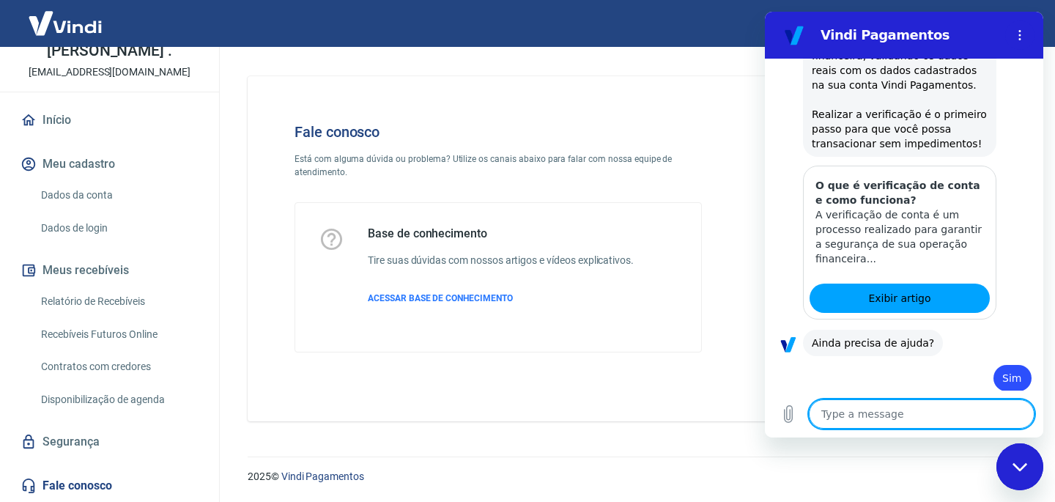
scroll to position [271, 0]
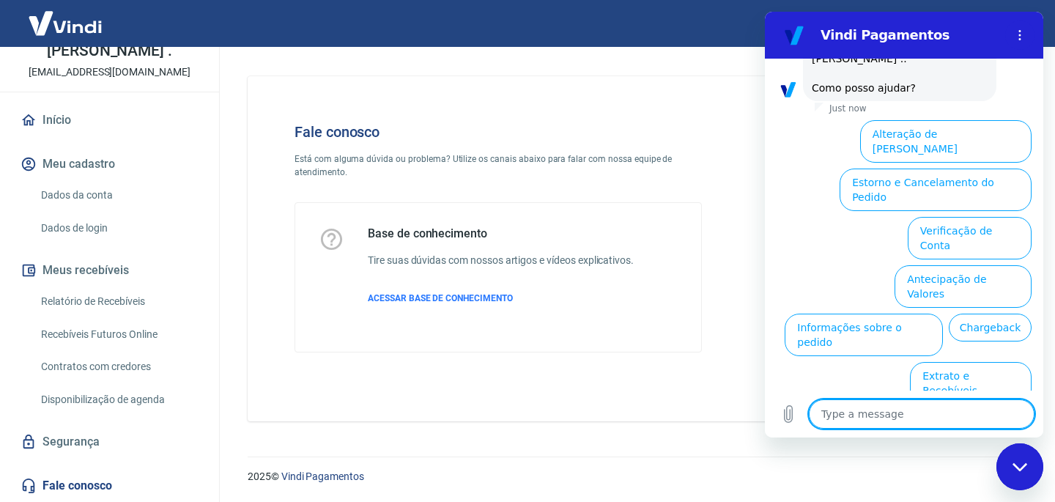
type textarea "x"
type textarea "a"
type textarea "x"
type textarea "a"
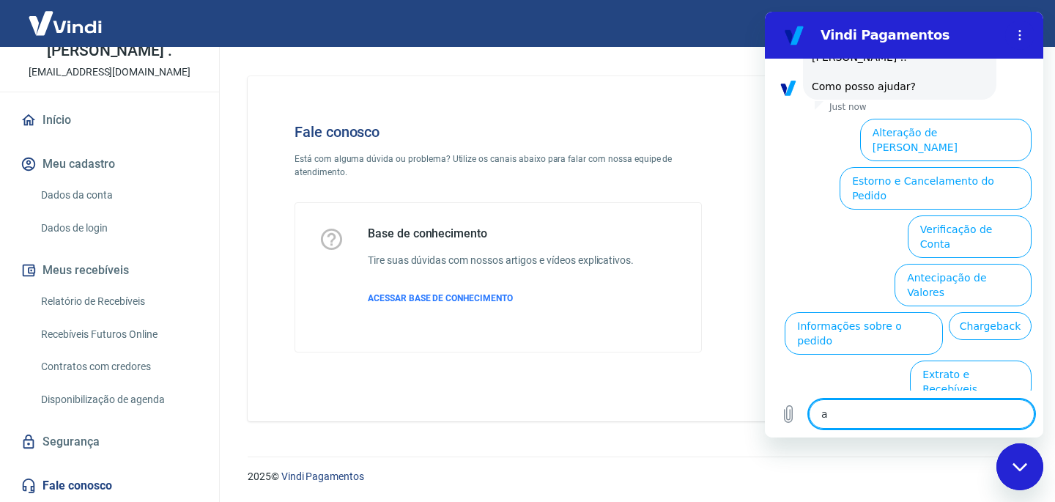
type textarea "x"
type textarea "a c"
type textarea "x"
type textarea "a co"
type textarea "x"
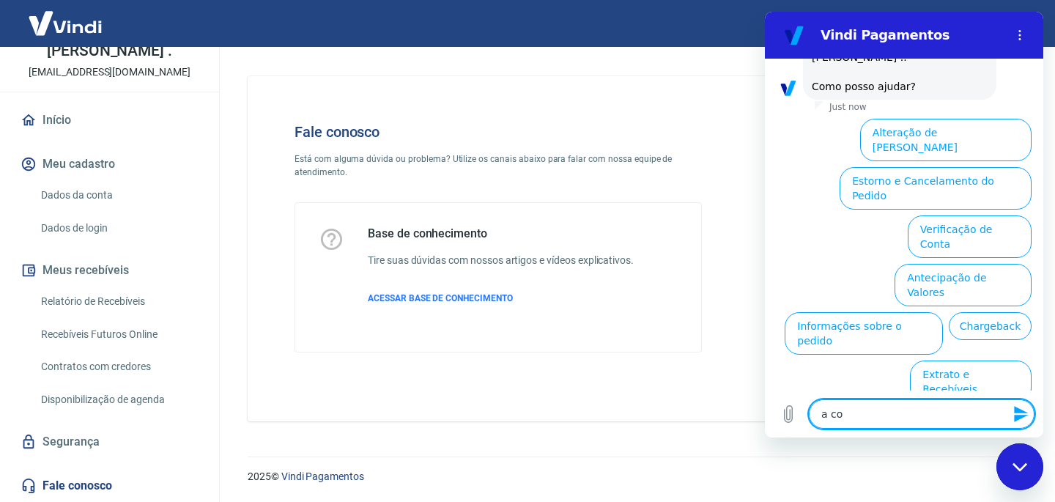
type textarea "a con"
type textarea "x"
type textarea "a cont"
type textarea "x"
type textarea "a conta"
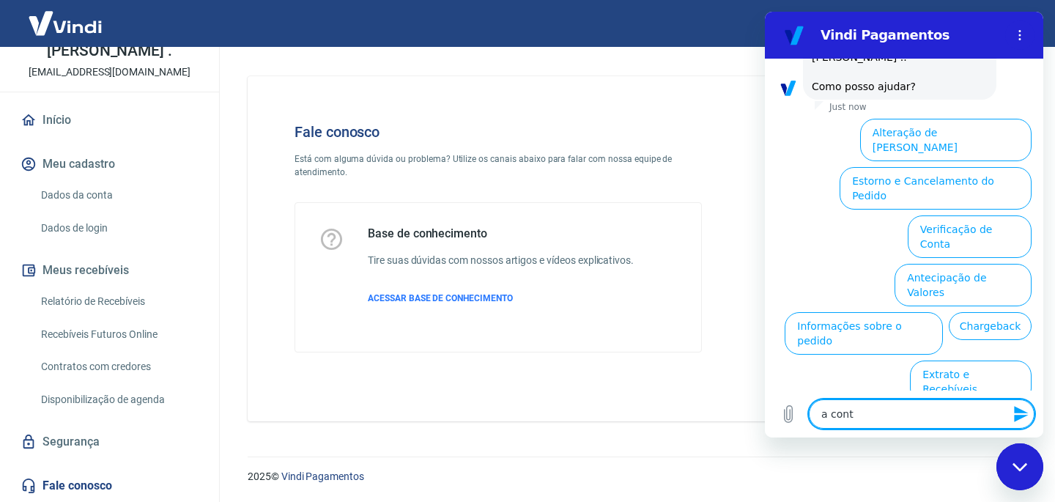
type textarea "x"
type textarea "a conta"
type textarea "x"
type textarea "a conta j"
type textarea "x"
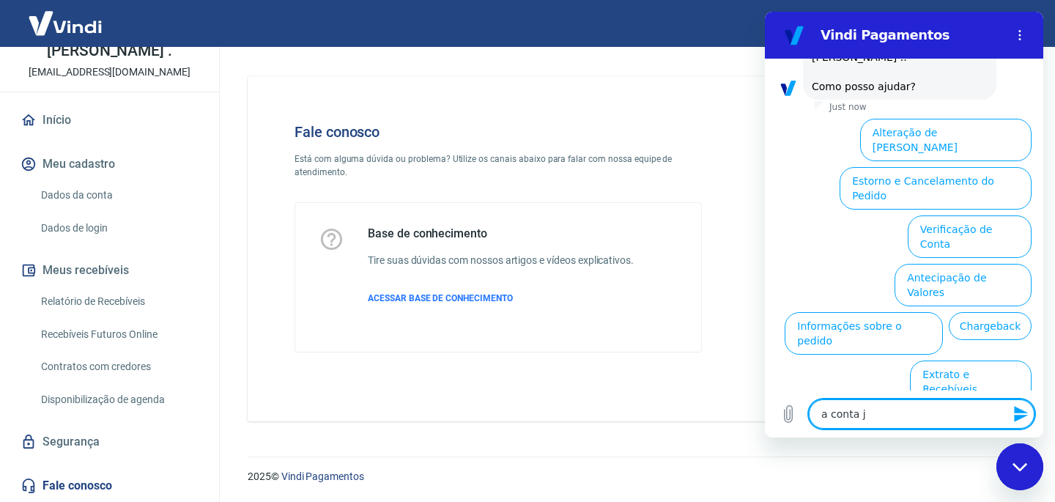
type textarea "a conta j'"
type textarea "x"
type textarea "a conta já"
type textarea "x"
type textarea "a conta já"
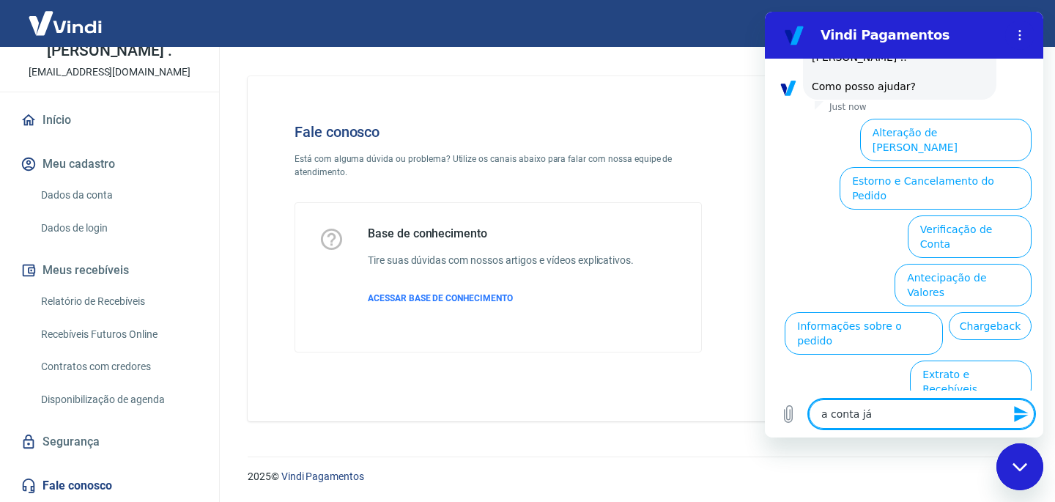
type textarea "x"
type textarea "a conta já e"
type textarea "x"
type textarea "a conta já es"
type textarea "x"
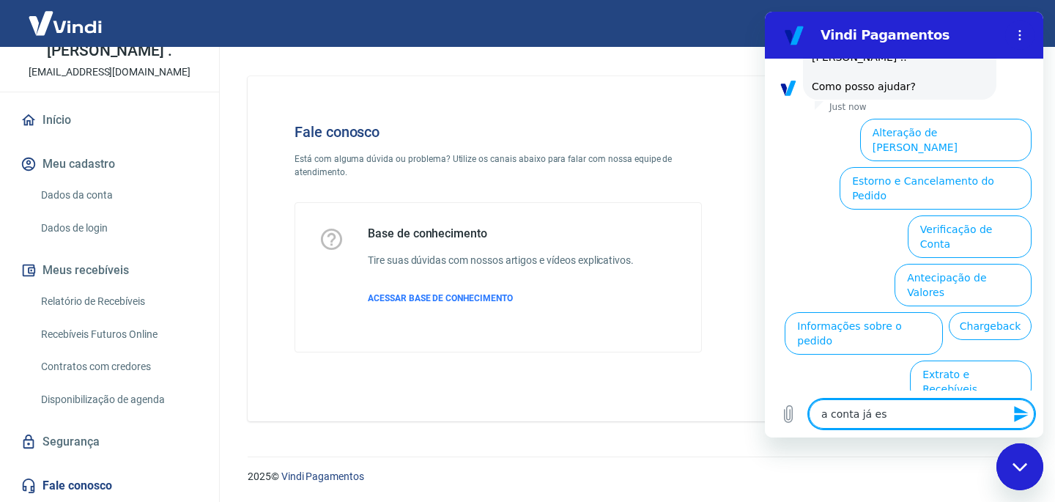
type textarea "a conta já est"
type textarea "x"
type textarea "a conta já est'"
type textarea "x"
type textarea "a conta já está"
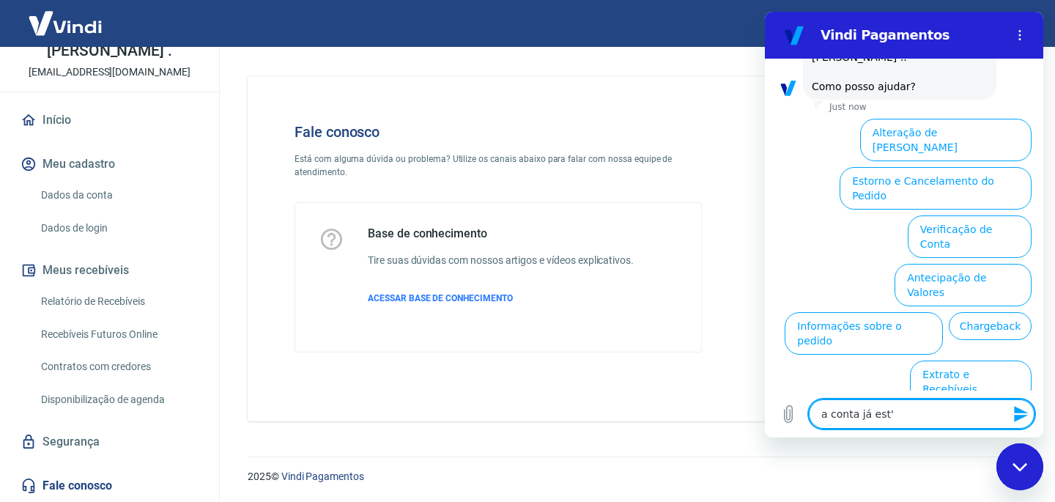
type textarea "x"
type textarea "a conta já está"
type textarea "x"
type textarea "a conta já está a"
type textarea "x"
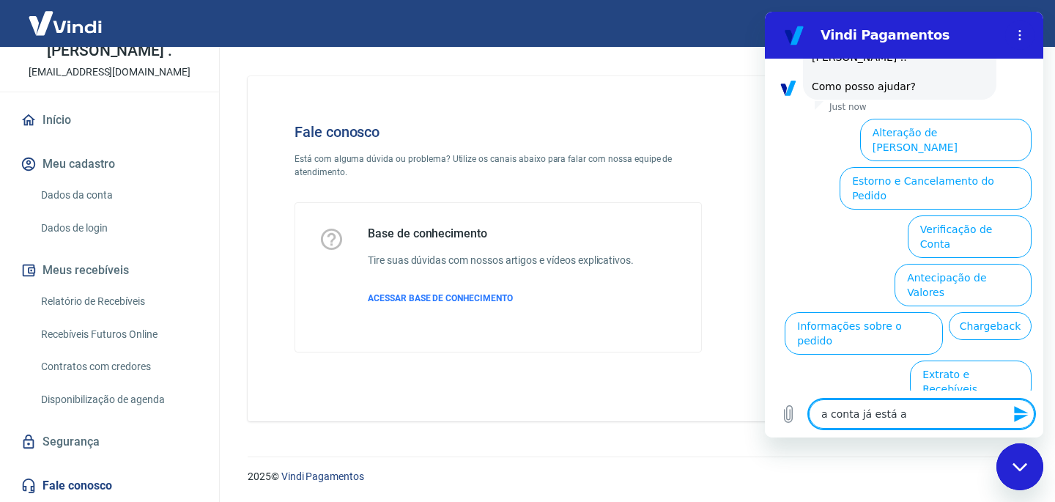
type textarea "a conta já está ap"
type textarea "x"
type textarea "a conta já está apa"
type textarea "x"
type textarea "a conta já está apar"
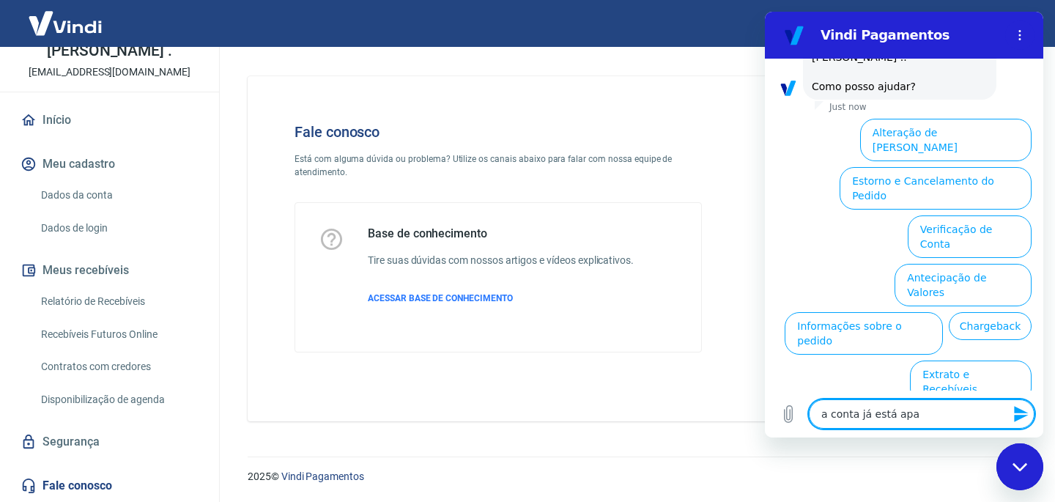
type textarea "x"
type textarea "a conta já está apare"
type textarea "x"
type textarea "a conta já está aparec"
type textarea "x"
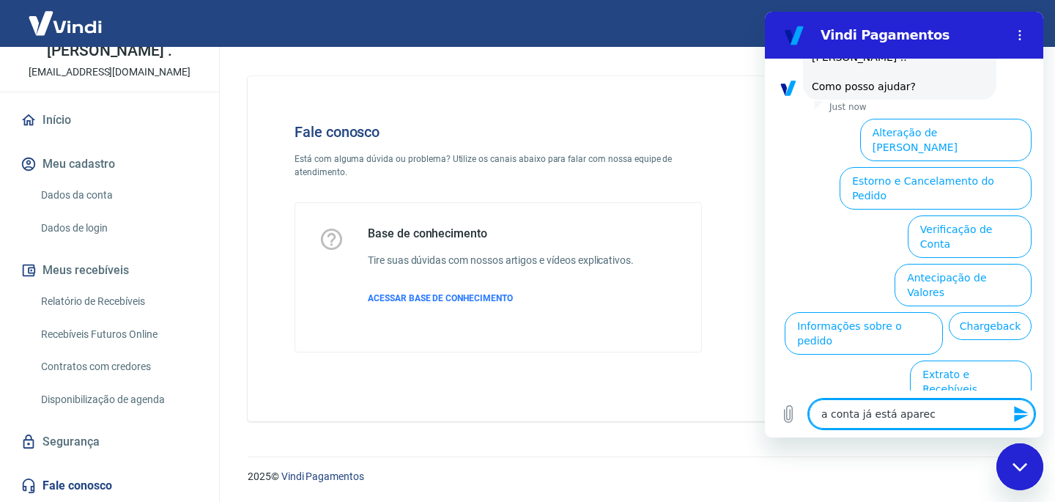
type textarea "a conta já está aparece"
type textarea "x"
type textarea "a conta já está aparecen"
type textarea "x"
type textarea "a conta já está aparecend"
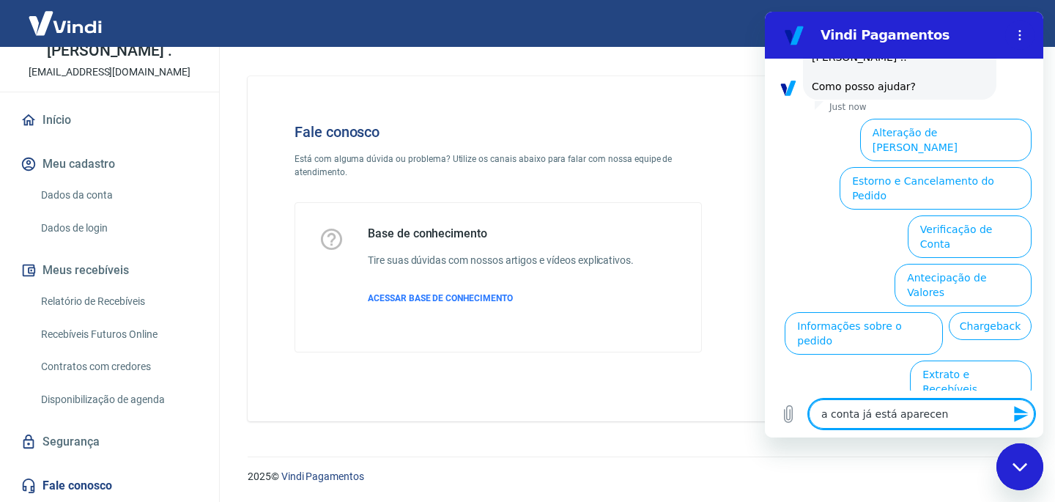
type textarea "x"
type textarea "a conta já está aparecendo"
type textarea "x"
type textarea "a conta já está aparecendo"
type textarea "x"
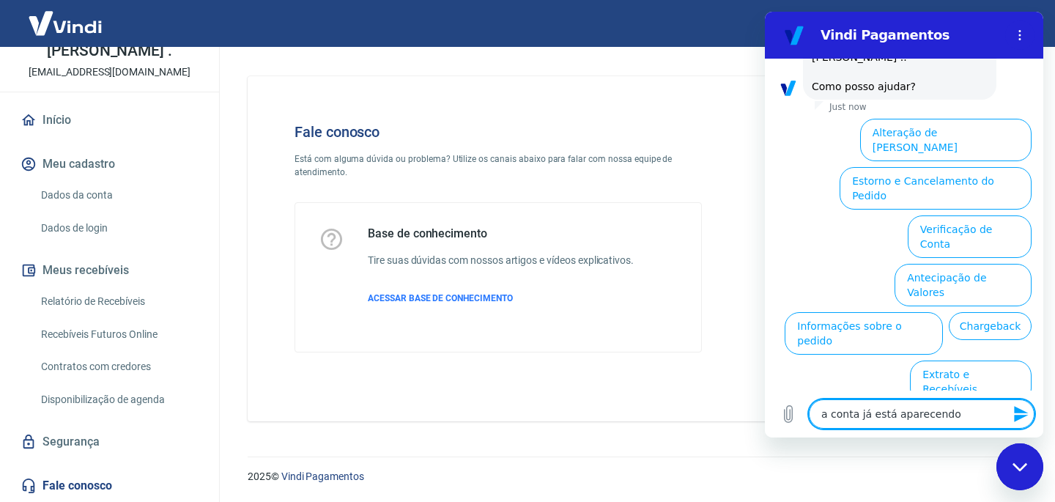
type textarea "a conta já está aparecendo c"
type textarea "x"
type textarea "a conta já está aparecendo co"
type textarea "x"
type textarea "a conta já está aparecendo com"
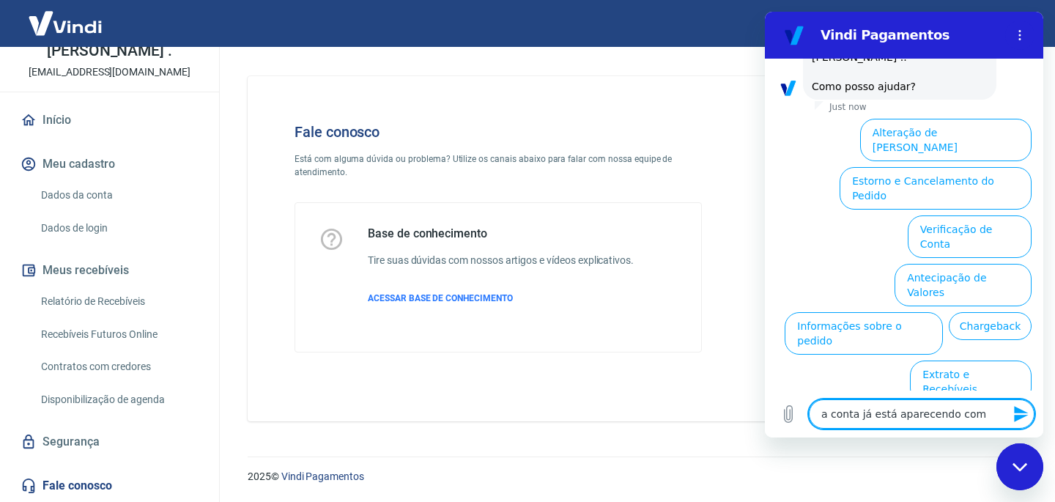
type textarea "x"
type textarea "a conta já está aparecendo como"
type textarea "x"
type textarea "a conta já está aparecendo como"
type textarea "x"
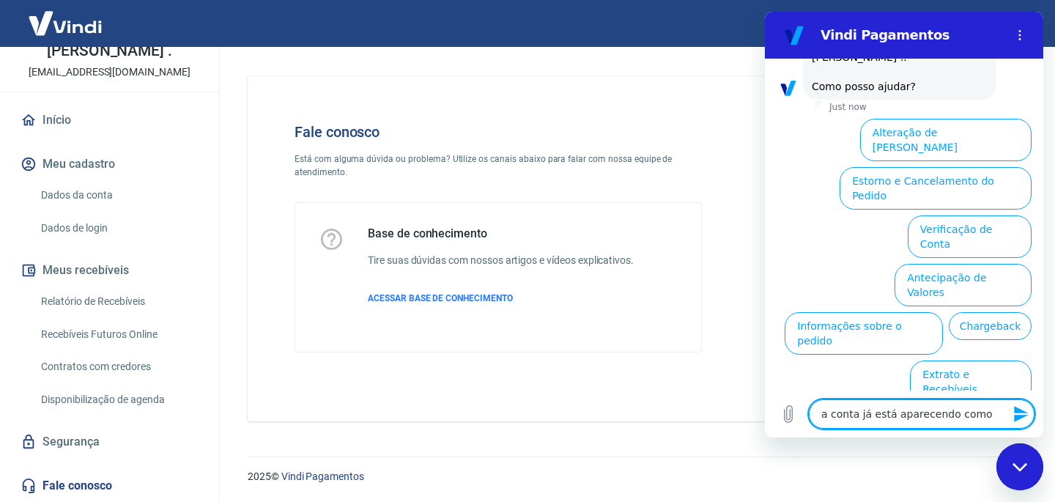
type textarea "a conta já está aparecendo como v"
type textarea "x"
type textarea "a conta já está aparecendo como ve"
type textarea "x"
type textarea "a conta já está aparecendo como ver"
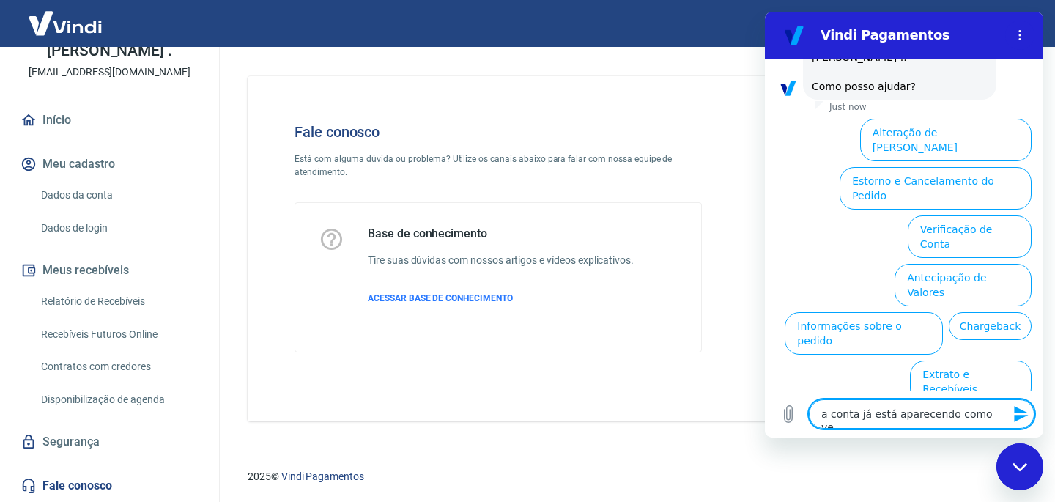
type textarea "x"
type textarea "a conta já está aparecendo como verf"
type textarea "x"
type textarea "a conta já está aparecendo como ver"
type textarea "x"
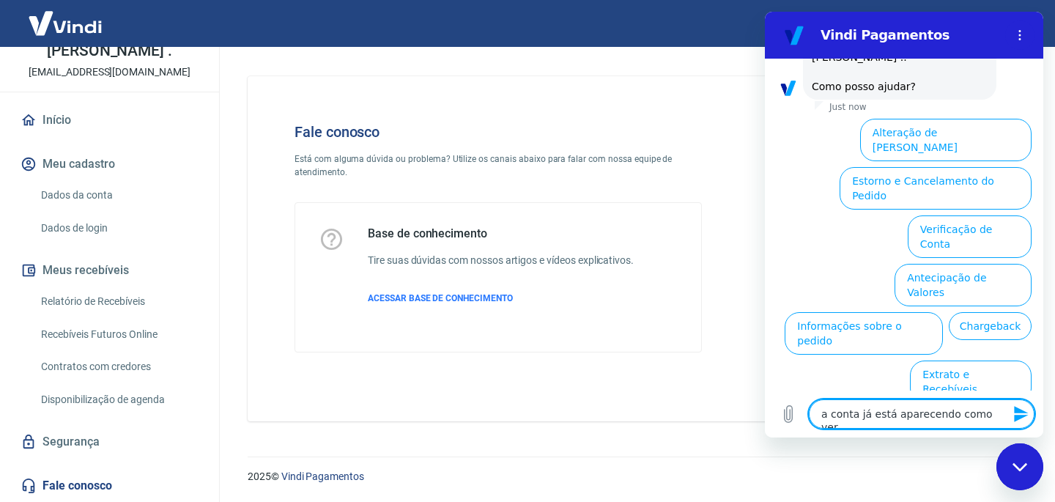
type textarea "a conta já está aparecendo como veri"
type textarea "x"
type textarea "a conta já está aparecendo como verif"
type textarea "x"
type textarea "a conta já está aparecendo como verifi"
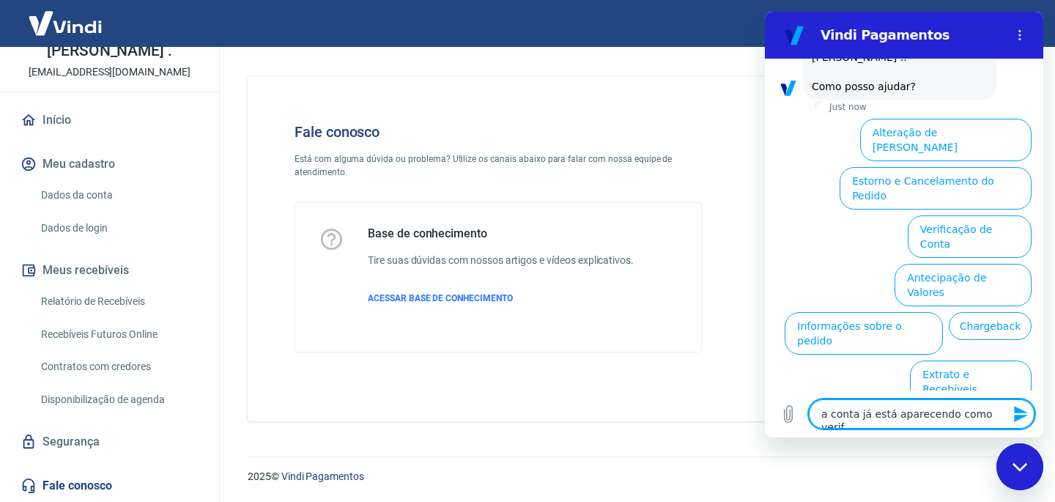
type textarea "x"
type textarea "a conta já está aparecendo como verific"
type textarea "x"
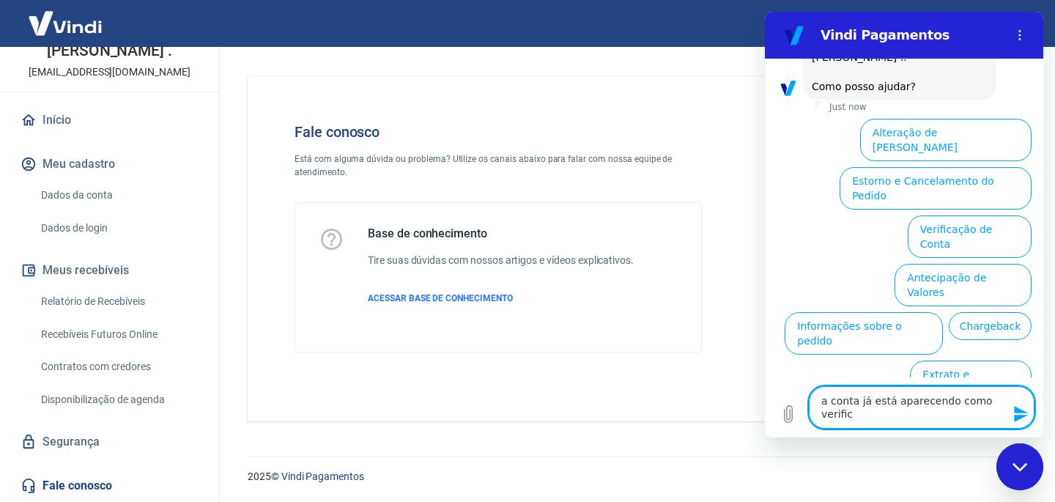
type textarea "a conta já está aparecendo como verifica"
type textarea "x"
type textarea "a conta já está aparecendo como verificad"
type textarea "x"
type textarea "a conta já está aparecendo como verificada"
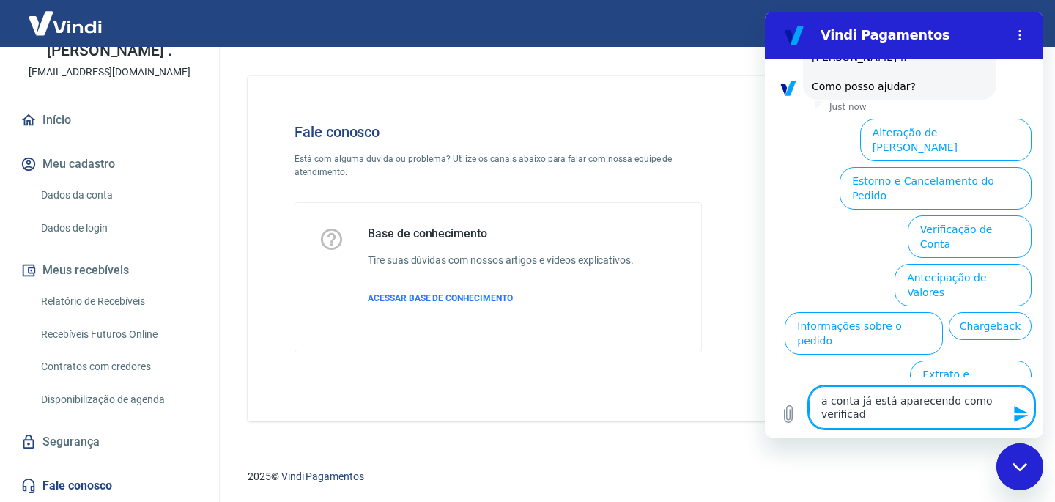
type textarea "x"
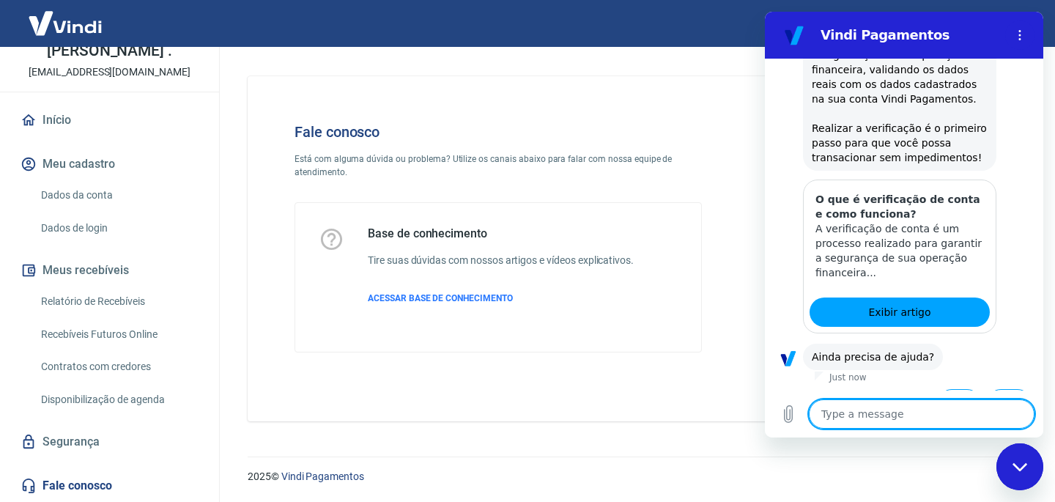
scroll to position [812, 0]
click at [969, 388] on button "Sim" at bounding box center [959, 402] width 43 height 28
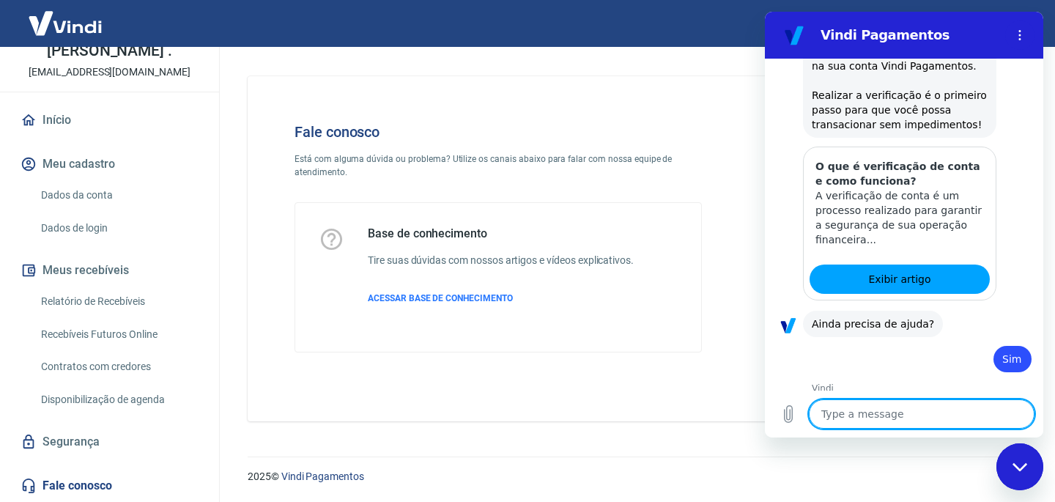
type textarea "x"
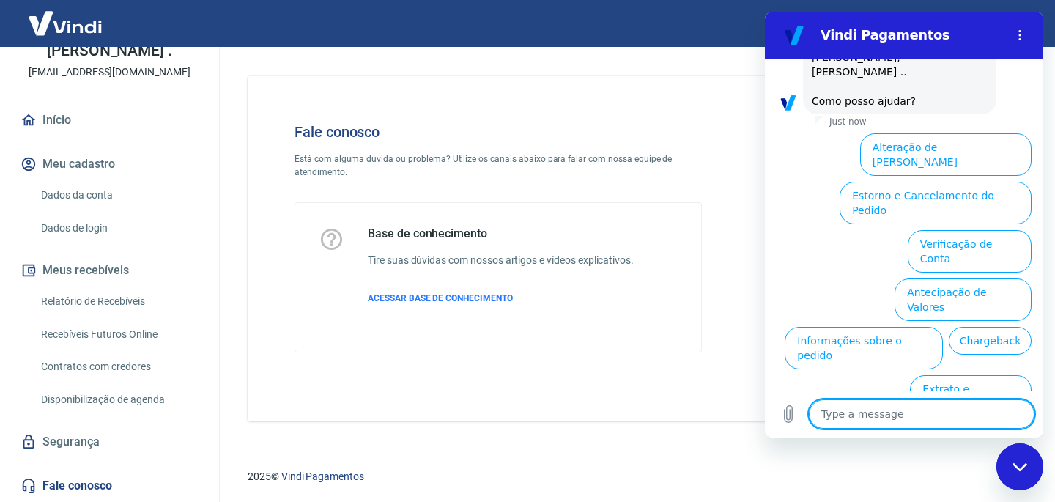
scroll to position [1193, 0]
click at [871, 415] on textarea at bounding box center [922, 413] width 226 height 29
type textarea "f"
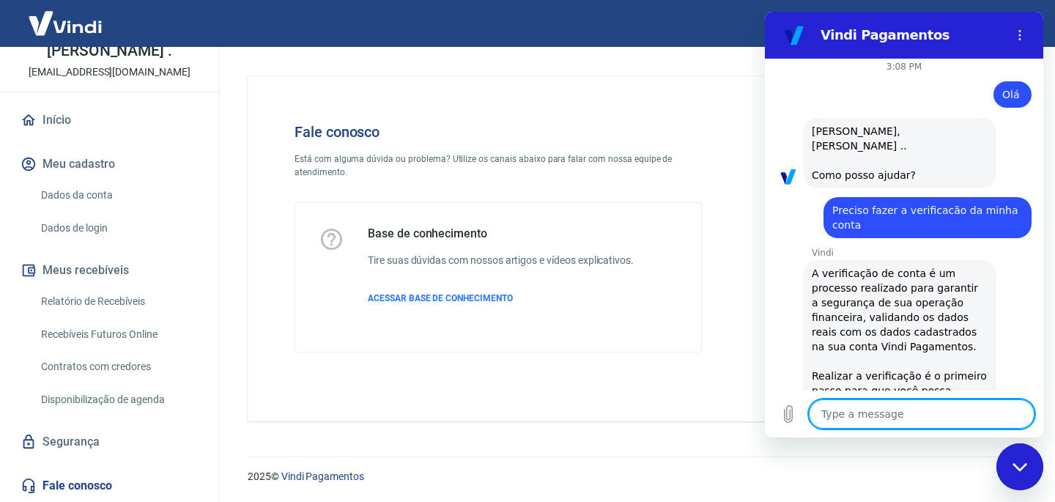
scroll to position [1004, 0]
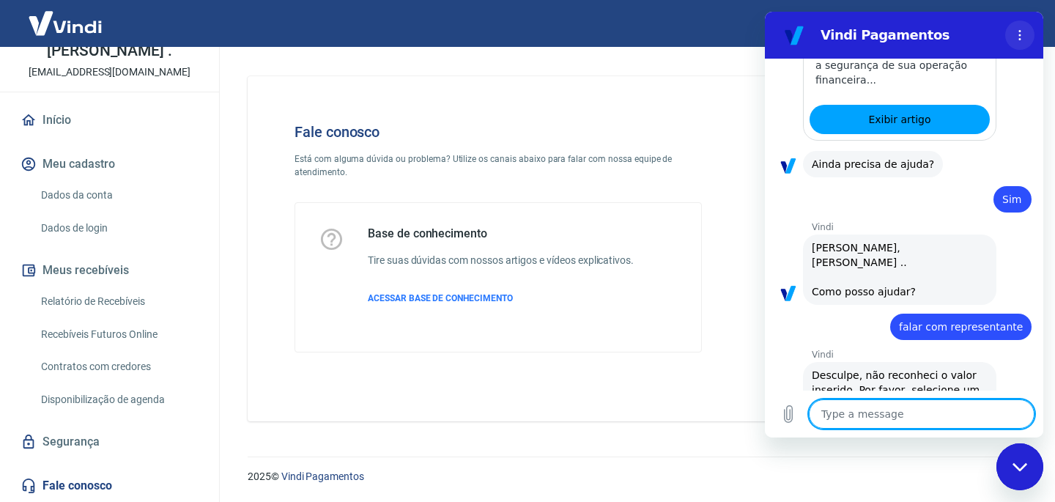
click at [1020, 42] on button "Options menu" at bounding box center [1019, 35] width 29 height 29
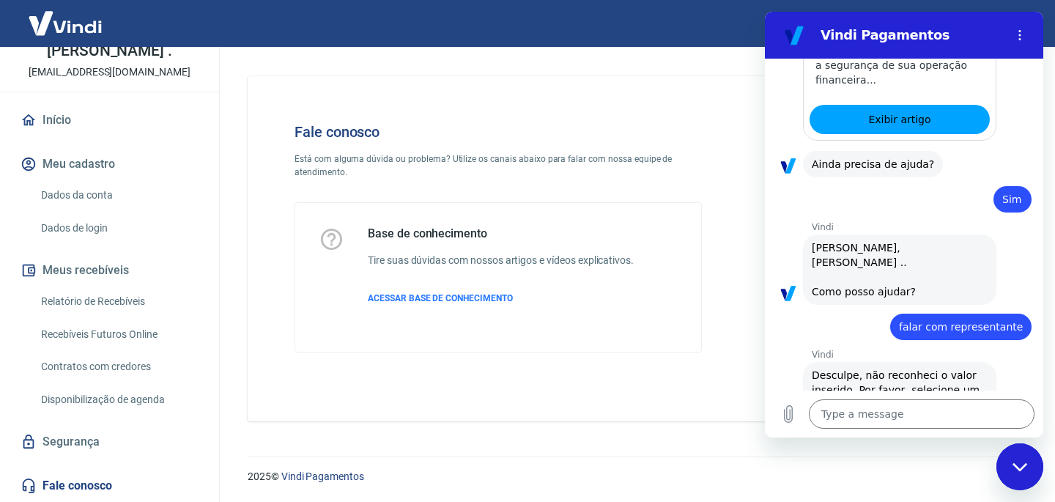
click at [1013, 469] on icon "Close messaging window" at bounding box center [1020, 467] width 15 height 10
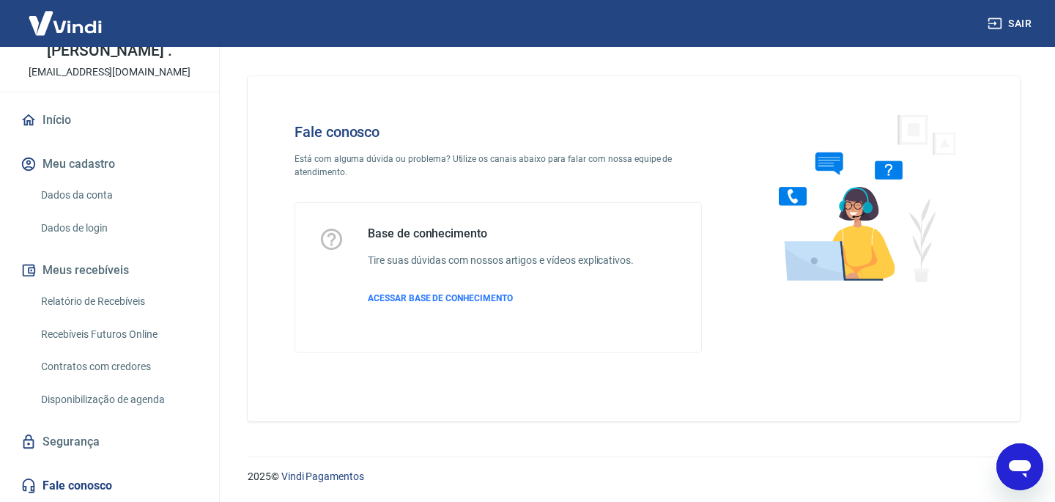
click at [336, 148] on div "Fale conosco Está com alguma dúvida ou problema? Utilize os canais abaixo para …" at bounding box center [498, 238] width 454 height 276
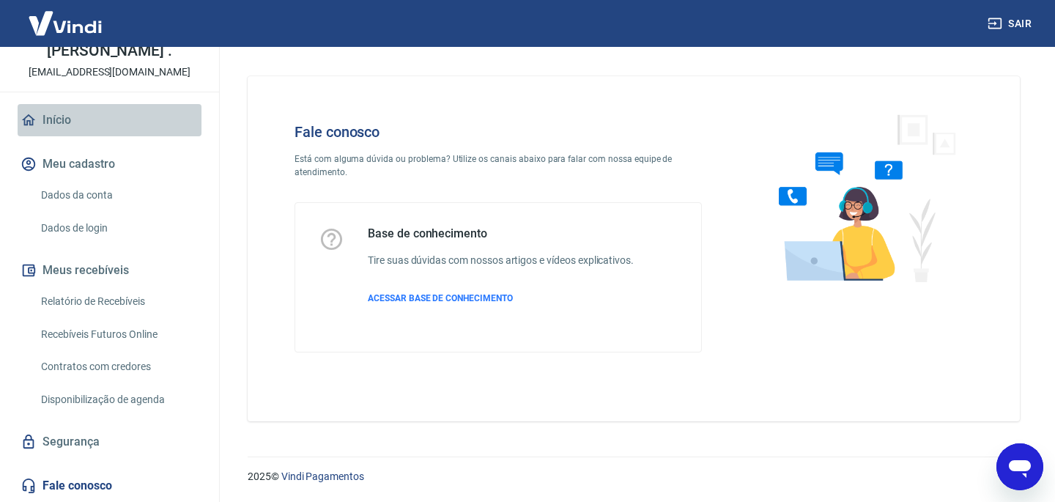
click at [84, 133] on link "Início" at bounding box center [110, 120] width 184 height 32
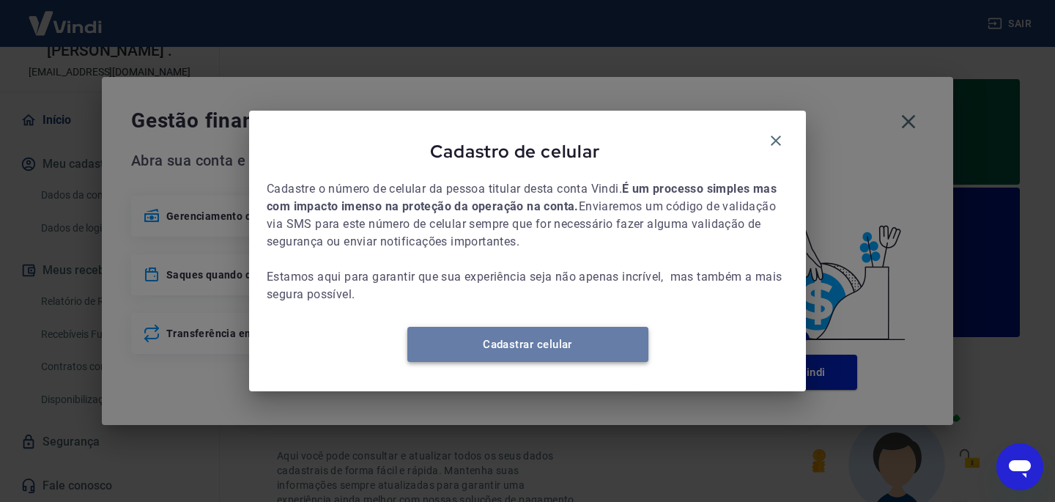
click at [555, 351] on link "Cadastrar celular" at bounding box center [527, 344] width 241 height 35
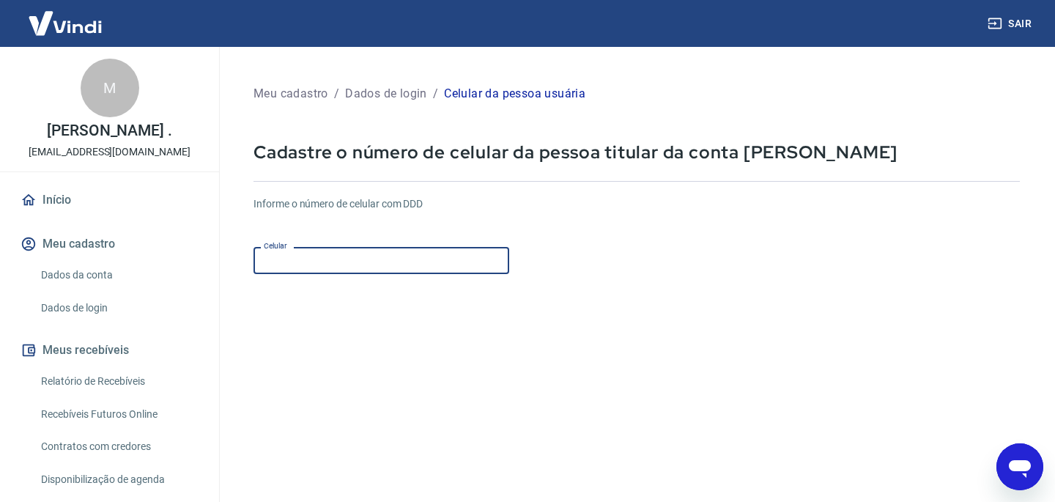
click at [360, 268] on input "Celular" at bounding box center [381, 260] width 256 height 27
type input "(12) 99679-8438"
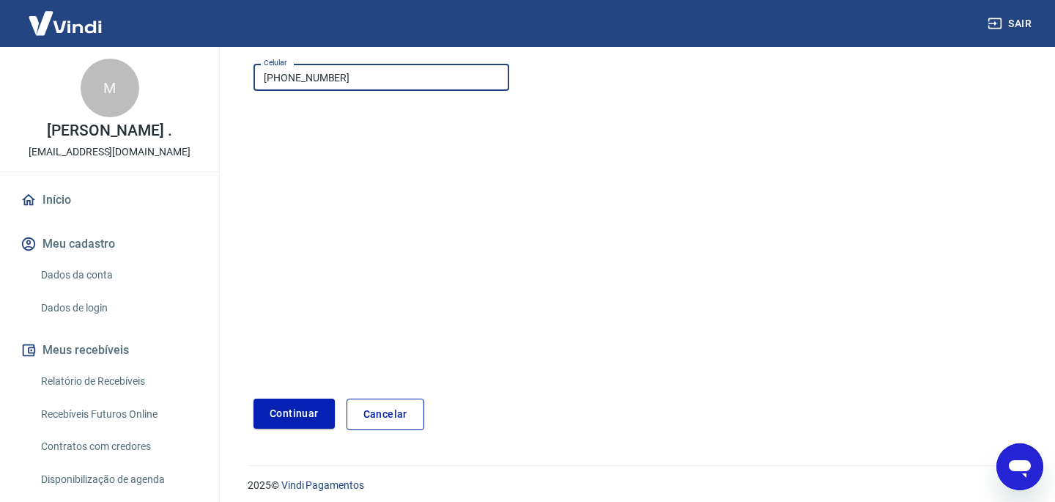
scroll to position [192, 0]
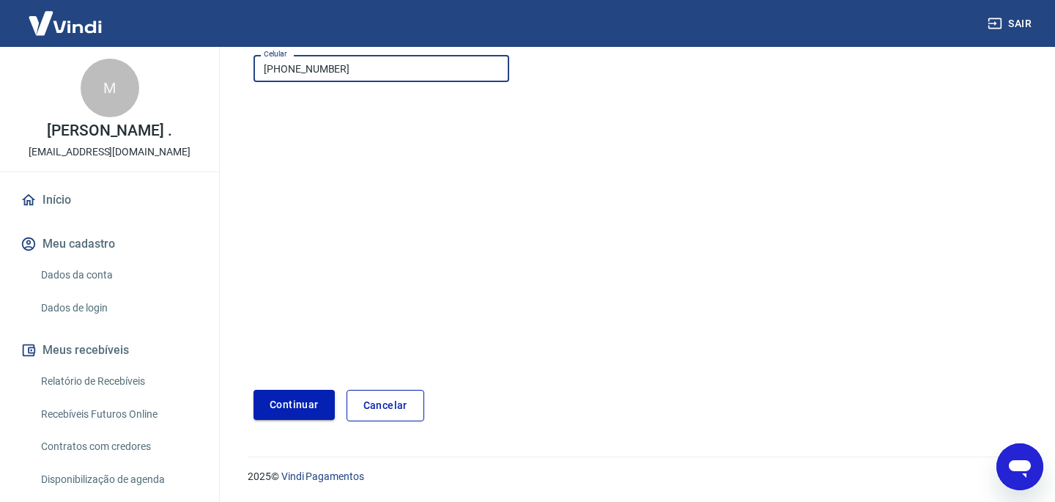
click at [311, 394] on button "Continuar" at bounding box center [293, 405] width 81 height 30
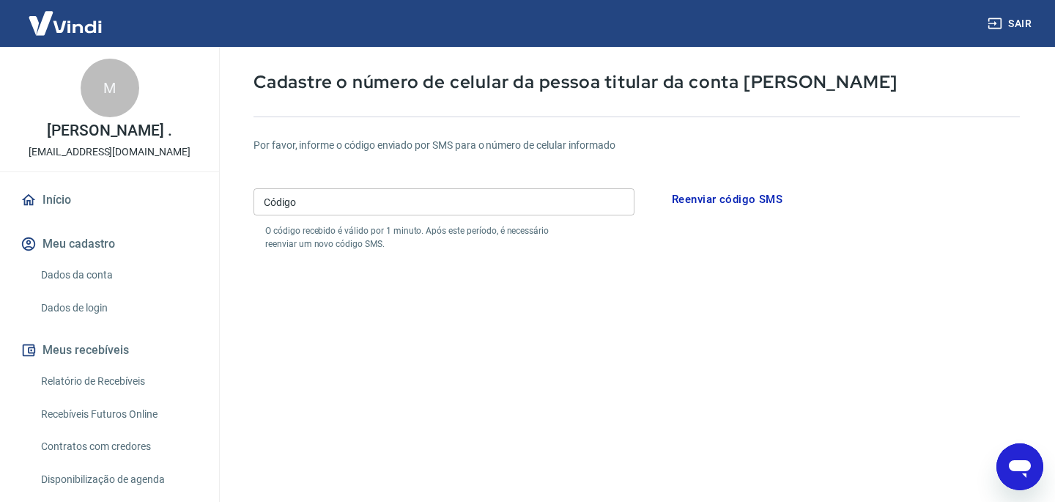
scroll to position [62, 0]
